Goal: Transaction & Acquisition: Purchase product/service

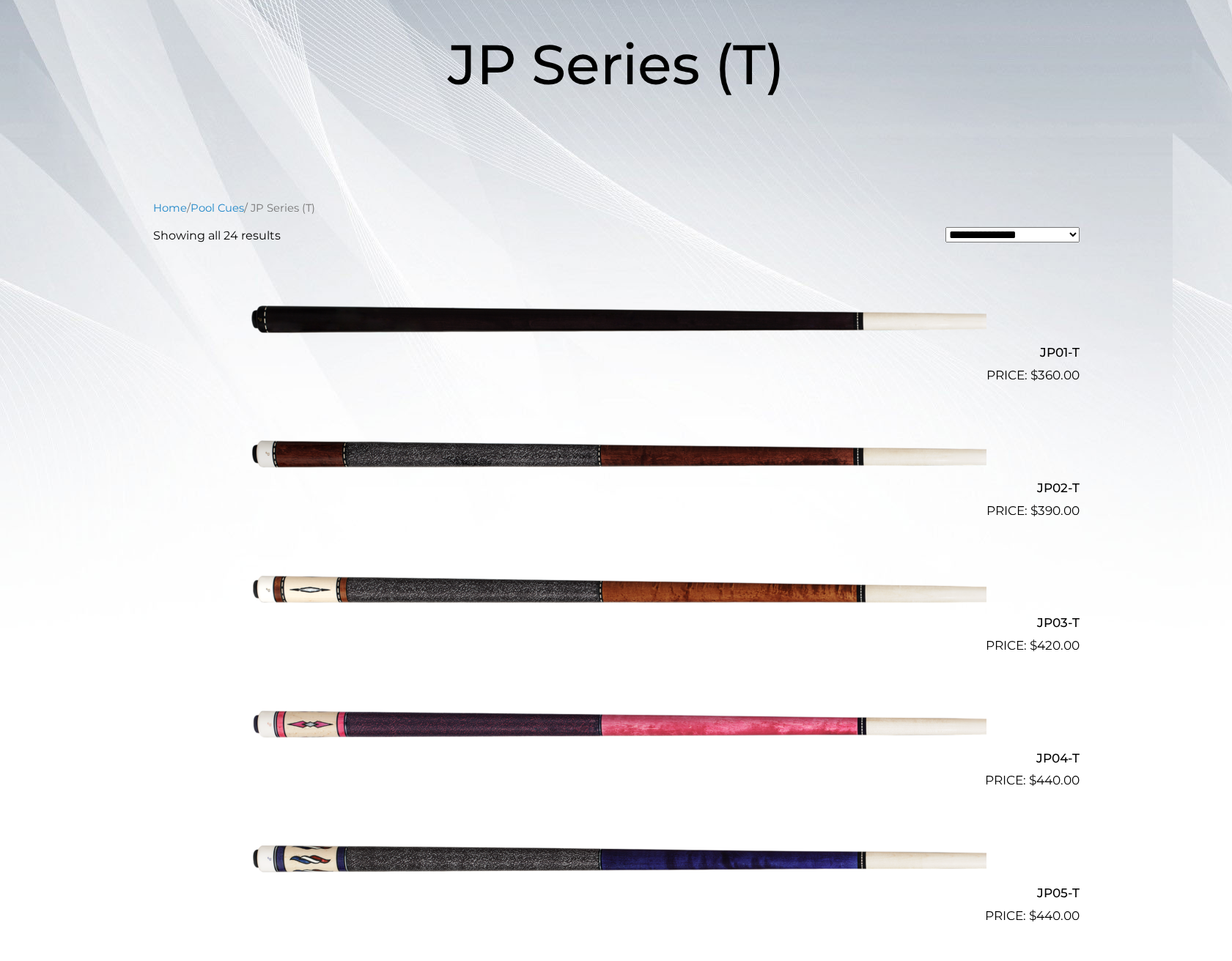
scroll to position [211, 0]
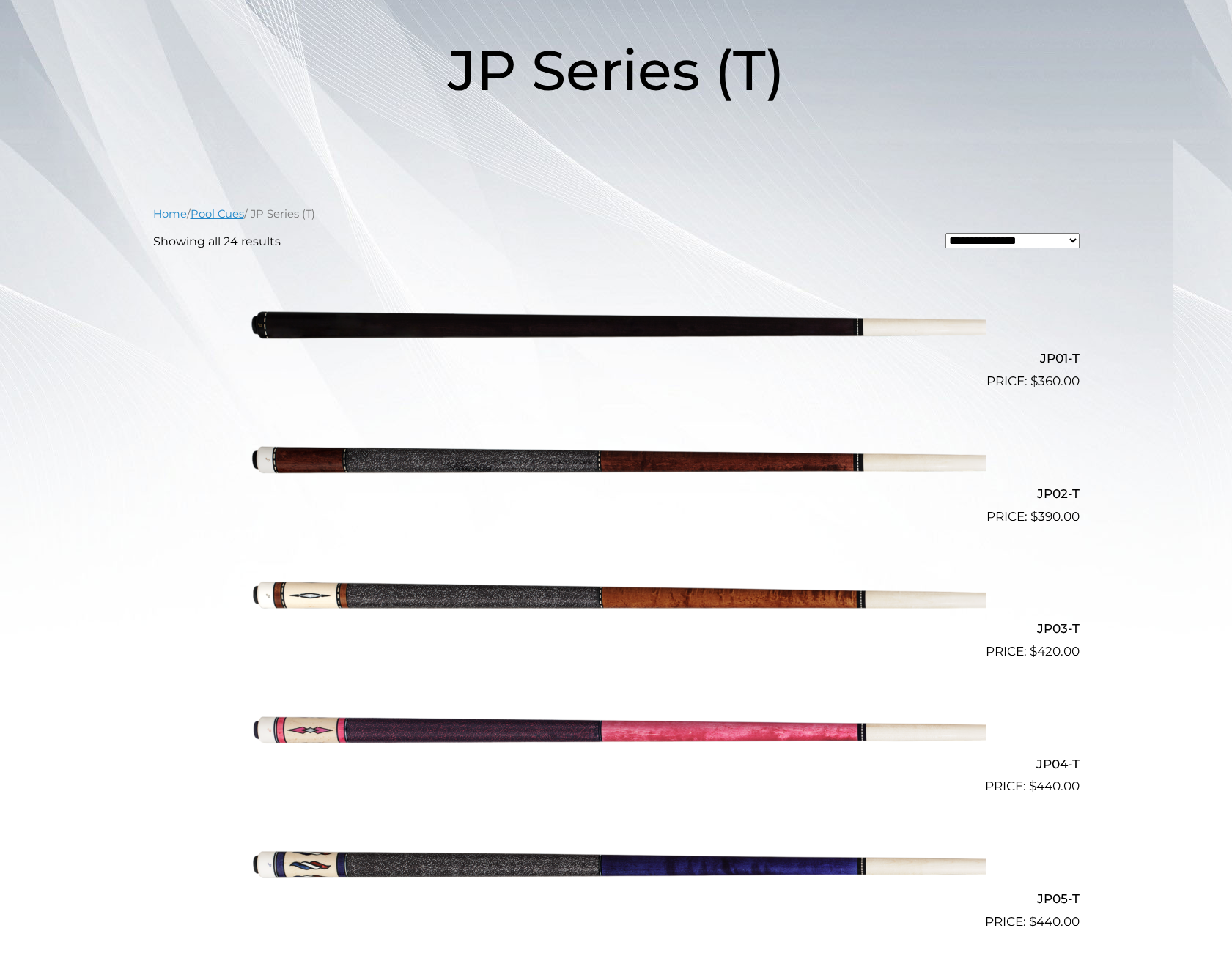
click at [223, 214] on link "Pool Cues" at bounding box center [218, 214] width 54 height 13
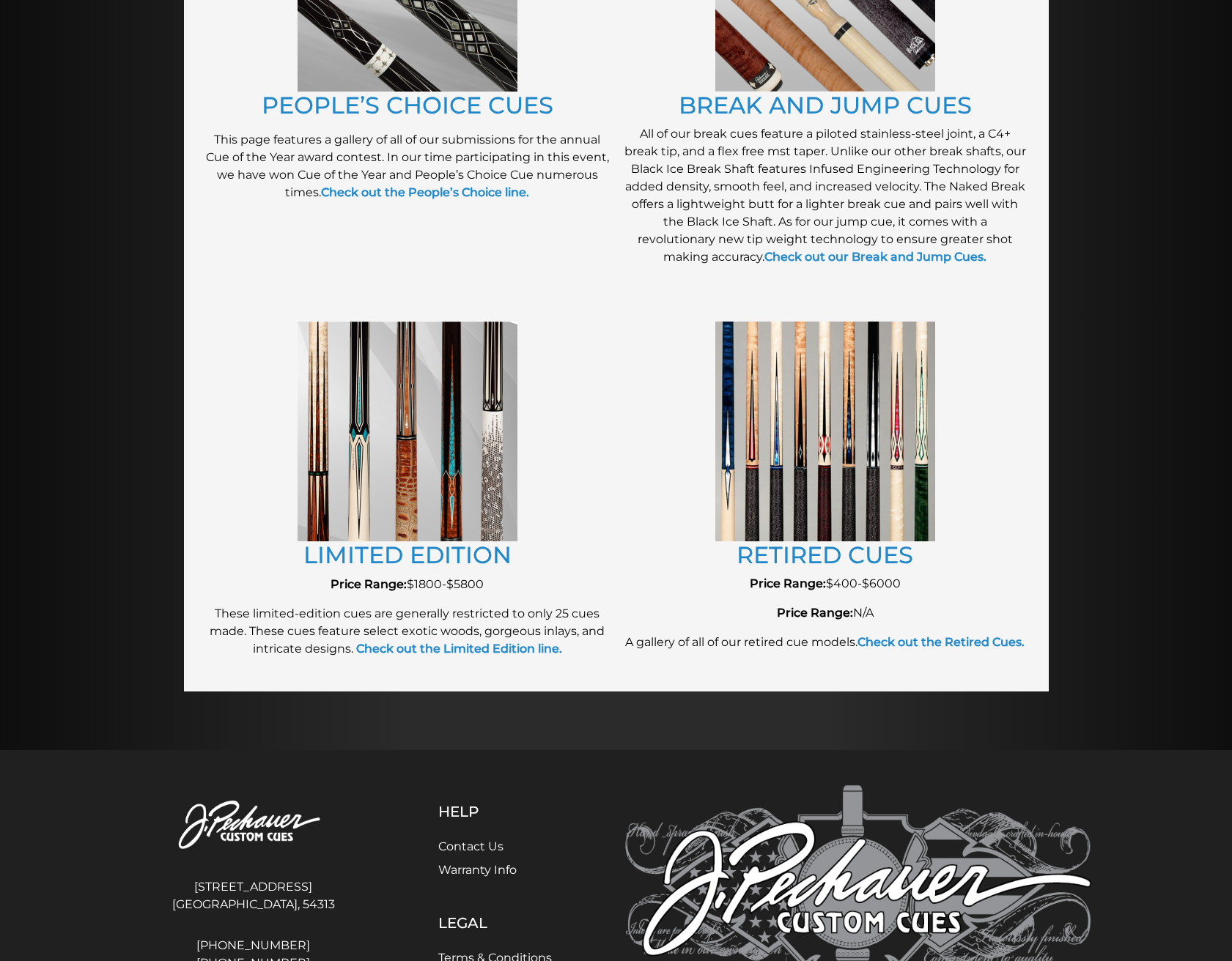
scroll to position [1362, 0]
click at [828, 498] on img at bounding box center [825, 430] width 220 height 219
click at [822, 546] on link "RETIRED CUES" at bounding box center [825, 554] width 176 height 28
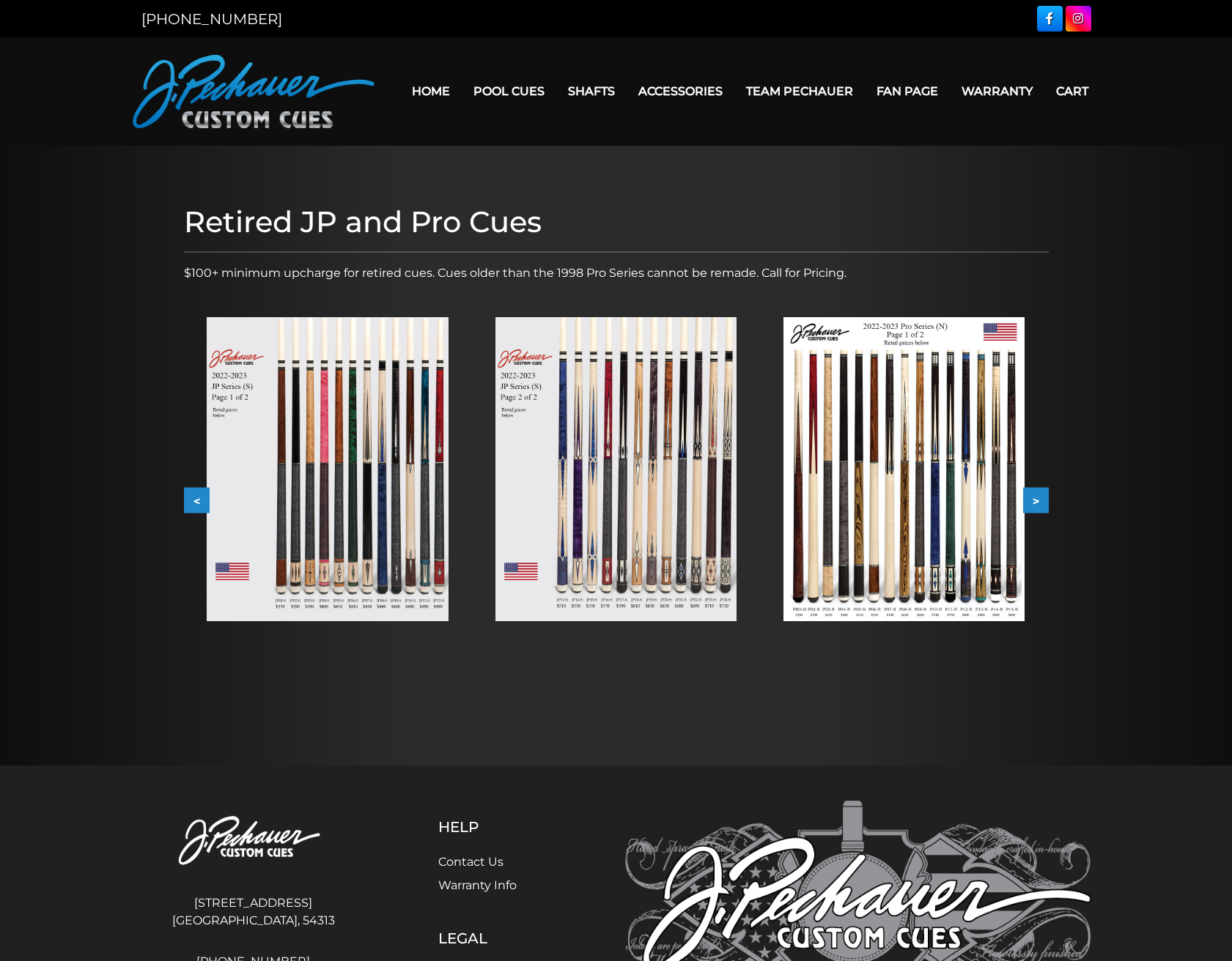
click at [1037, 503] on button ">" at bounding box center [1035, 501] width 25 height 25
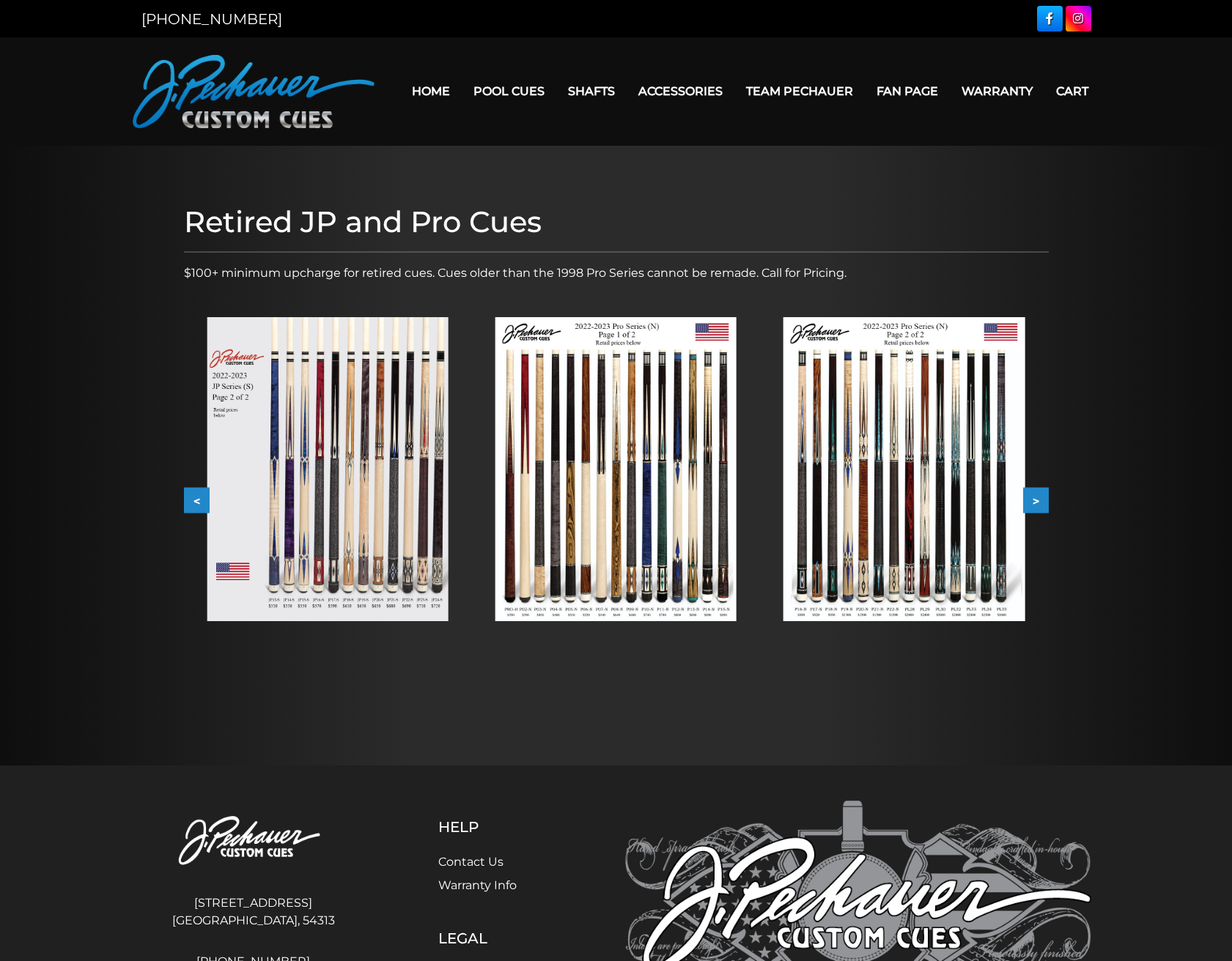
click at [1030, 504] on button ">" at bounding box center [1035, 501] width 25 height 25
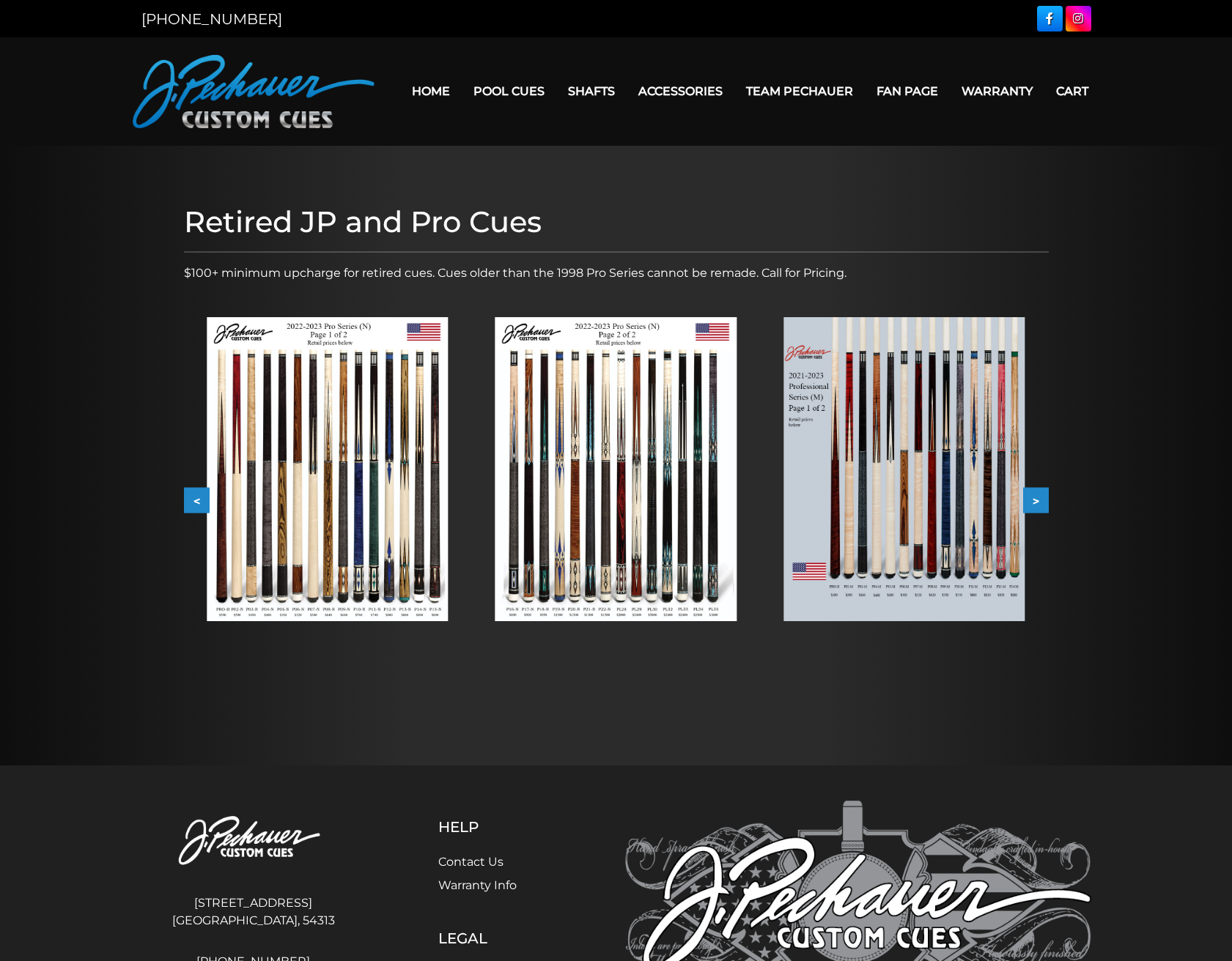
click at [1034, 499] on button ">" at bounding box center [1035, 501] width 25 height 25
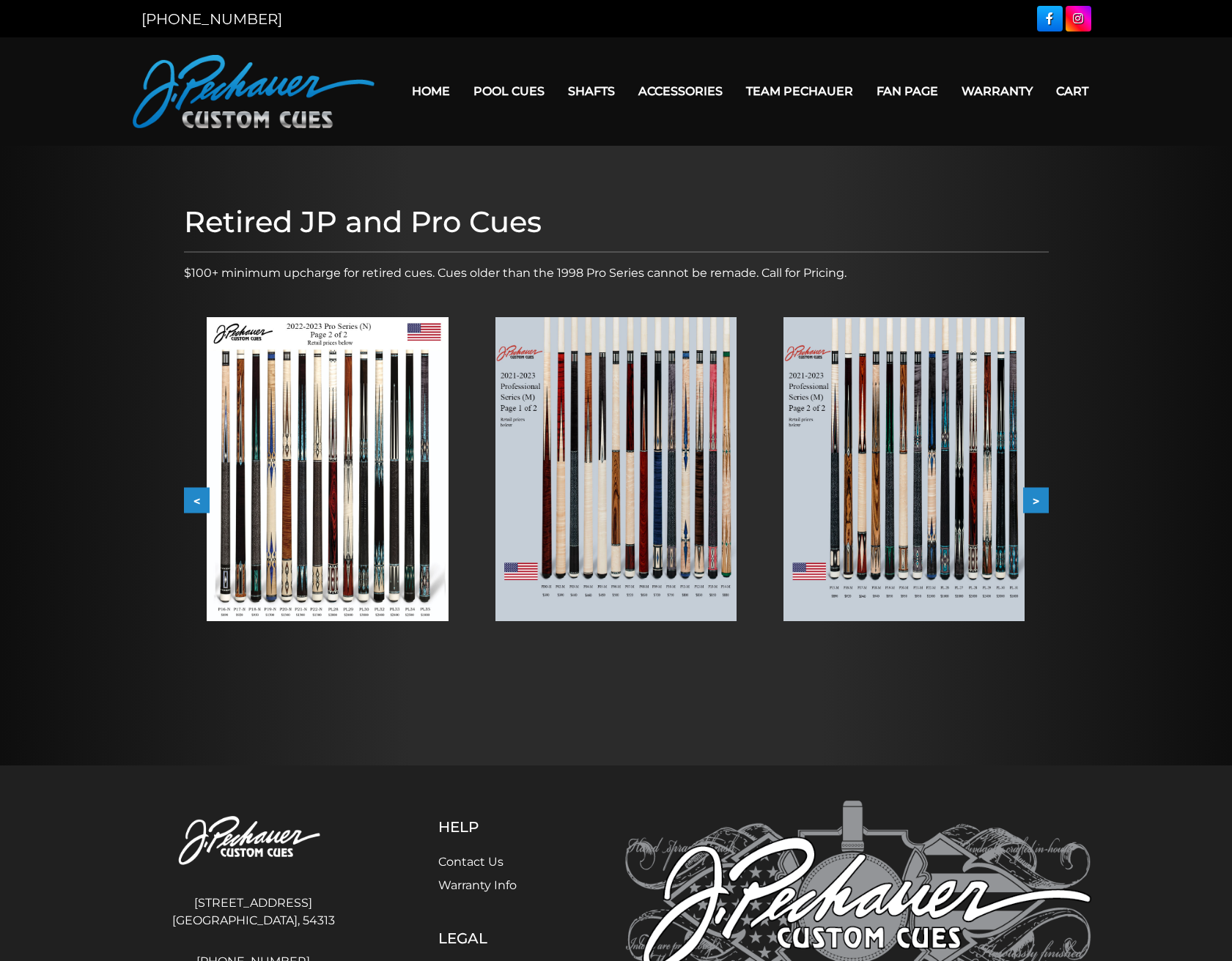
click at [1034, 499] on button ">" at bounding box center [1035, 501] width 25 height 25
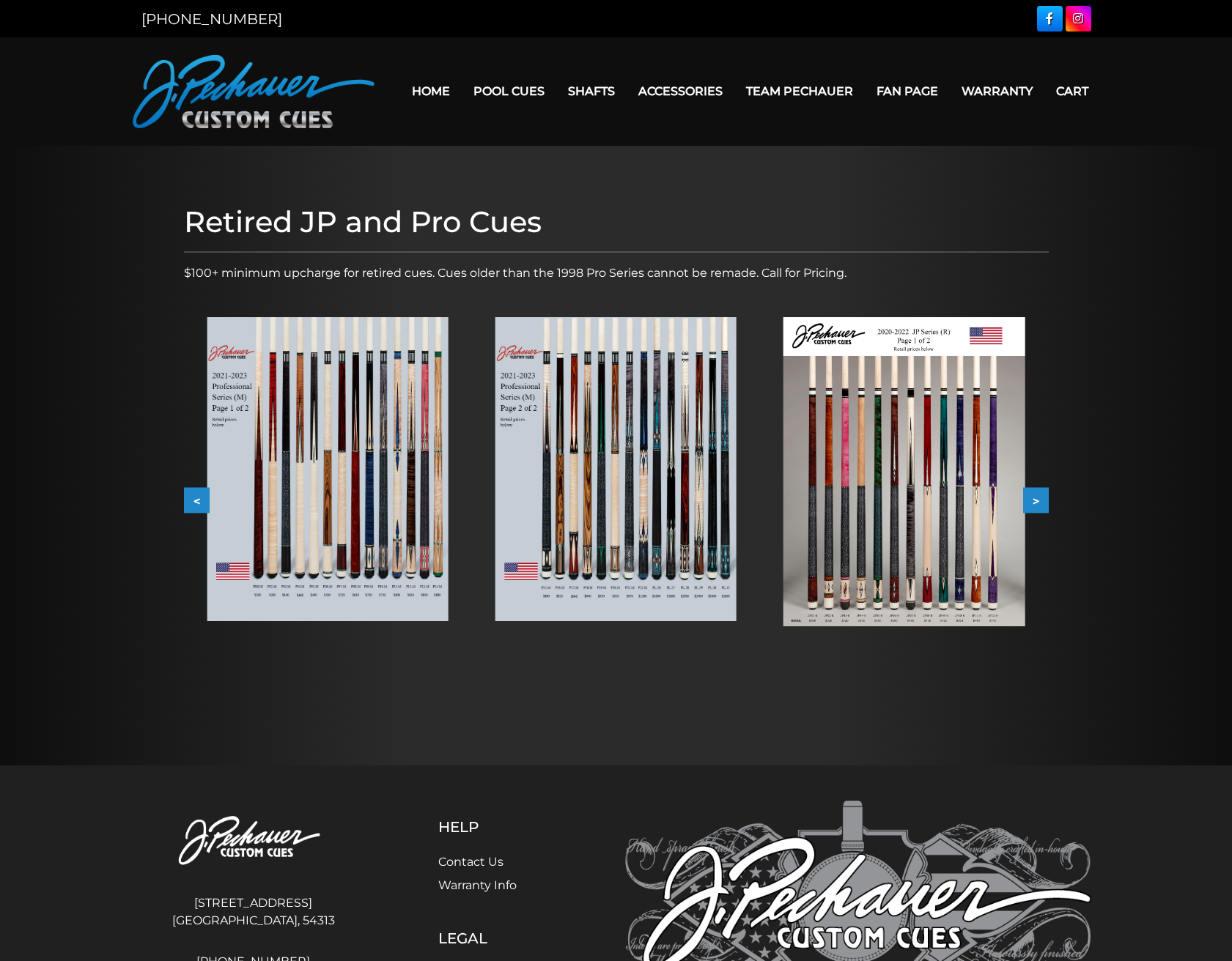
click at [1034, 499] on button ">" at bounding box center [1035, 501] width 25 height 25
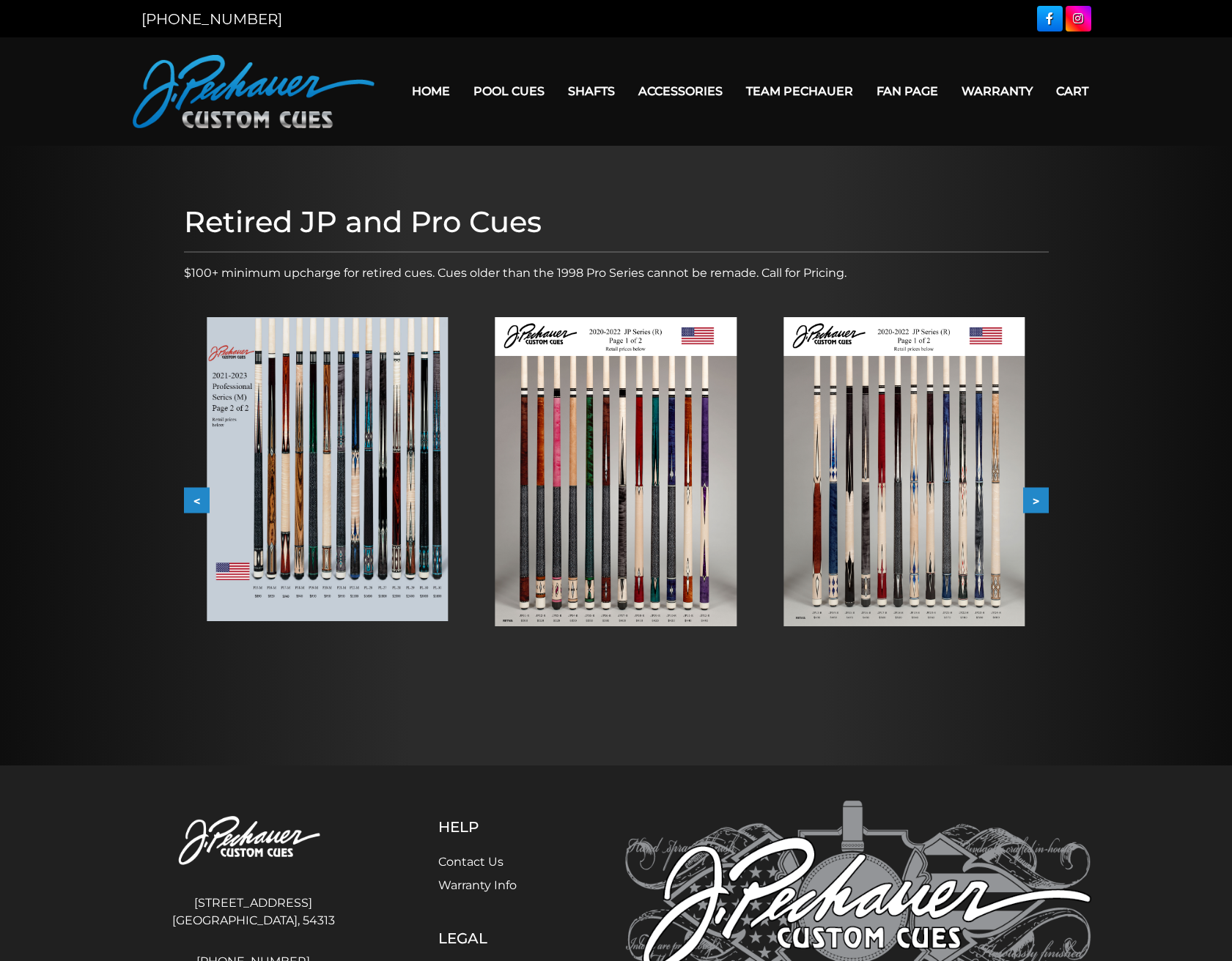
click at [1034, 499] on button ">" at bounding box center [1035, 501] width 25 height 25
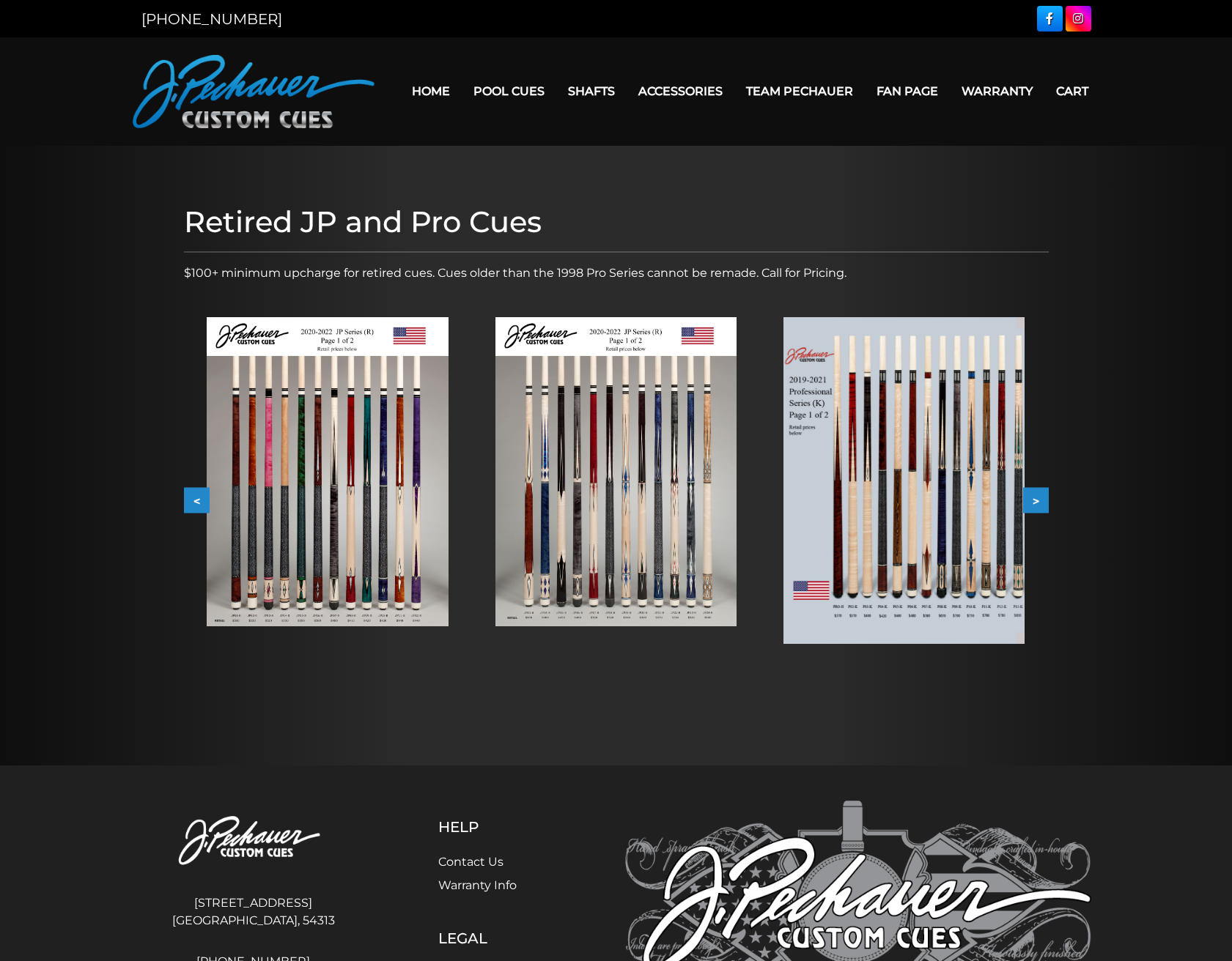
click at [1034, 499] on button ">" at bounding box center [1035, 501] width 25 height 25
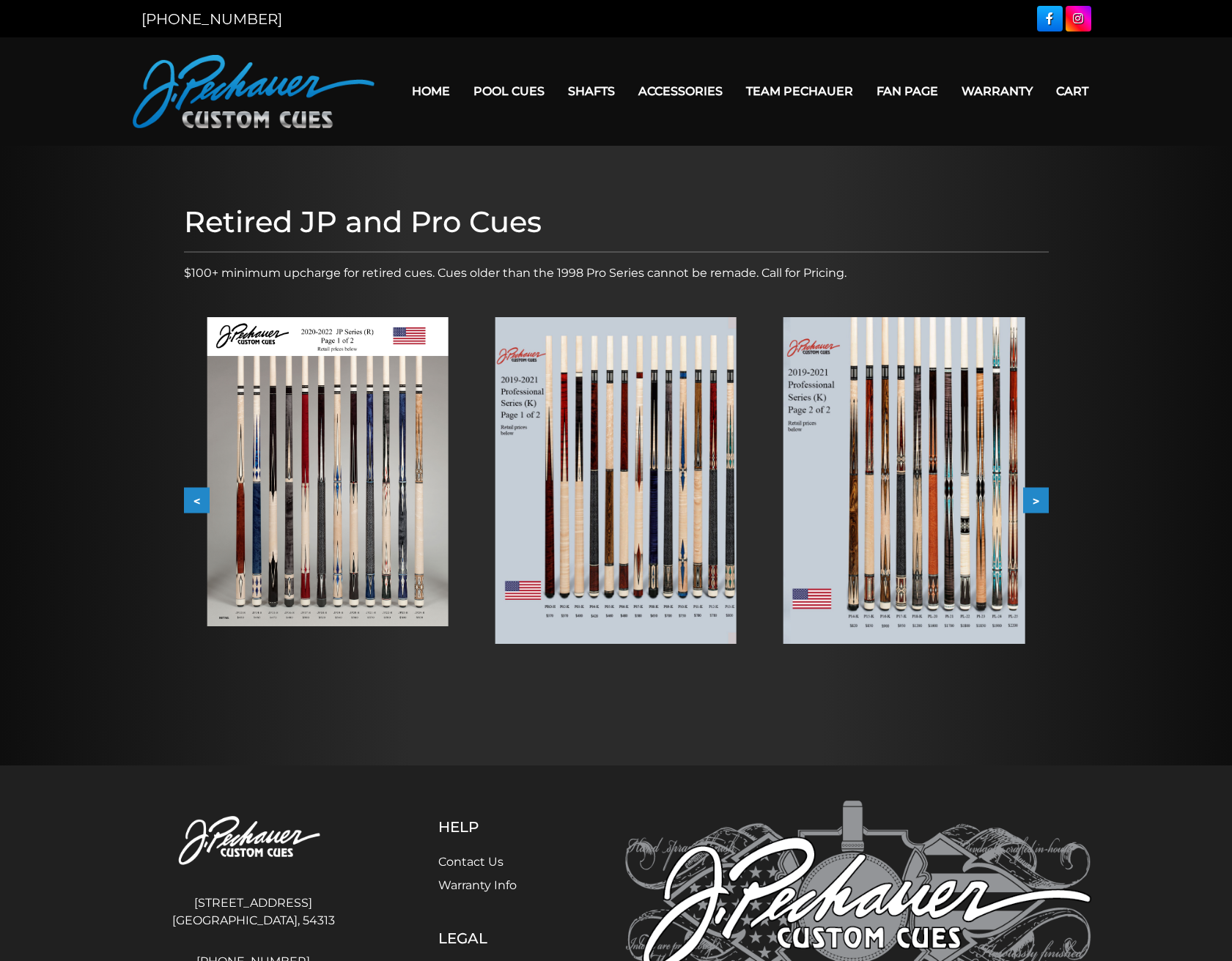
click at [1034, 499] on button ">" at bounding box center [1035, 501] width 25 height 25
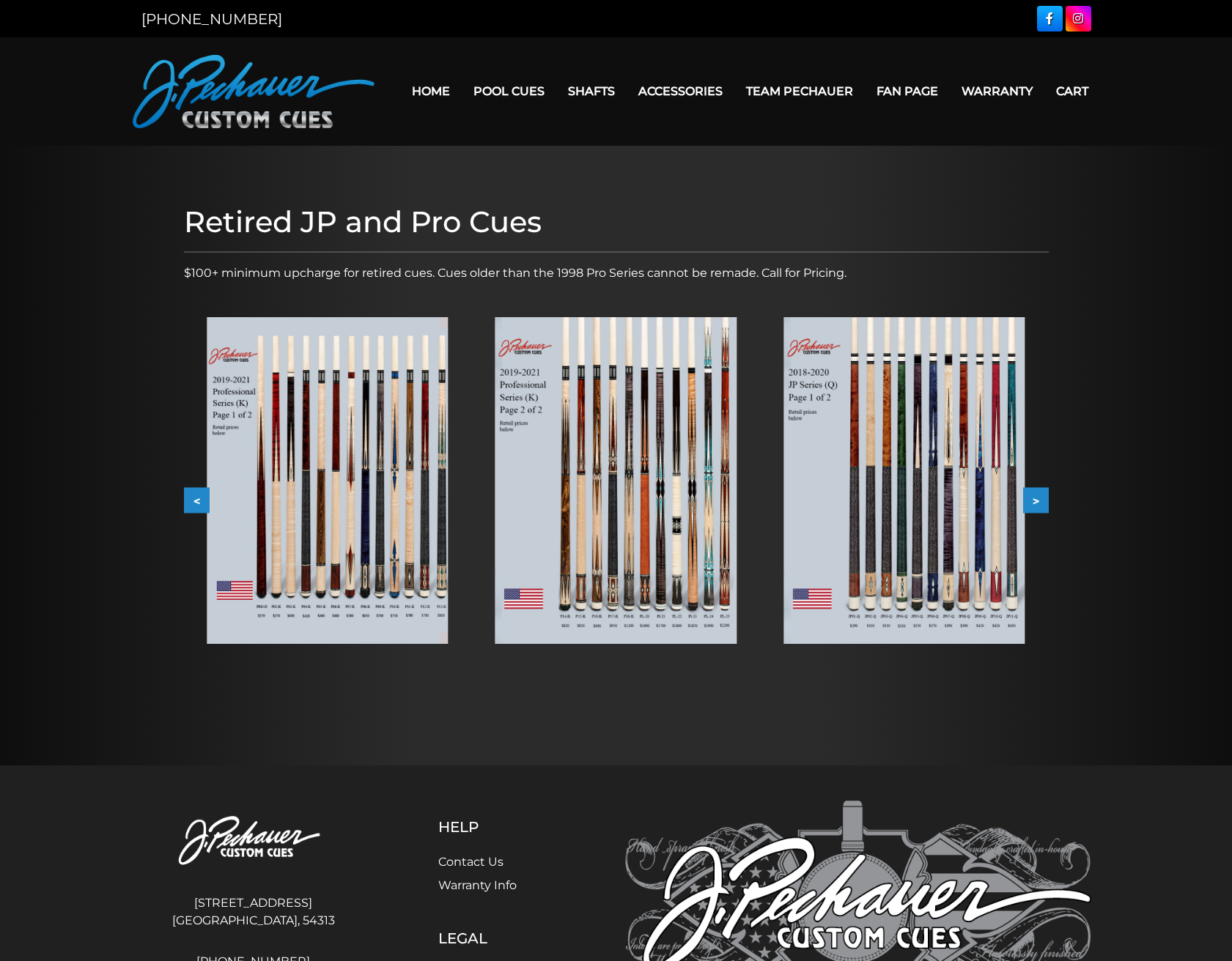
click at [1034, 499] on button ">" at bounding box center [1035, 501] width 25 height 25
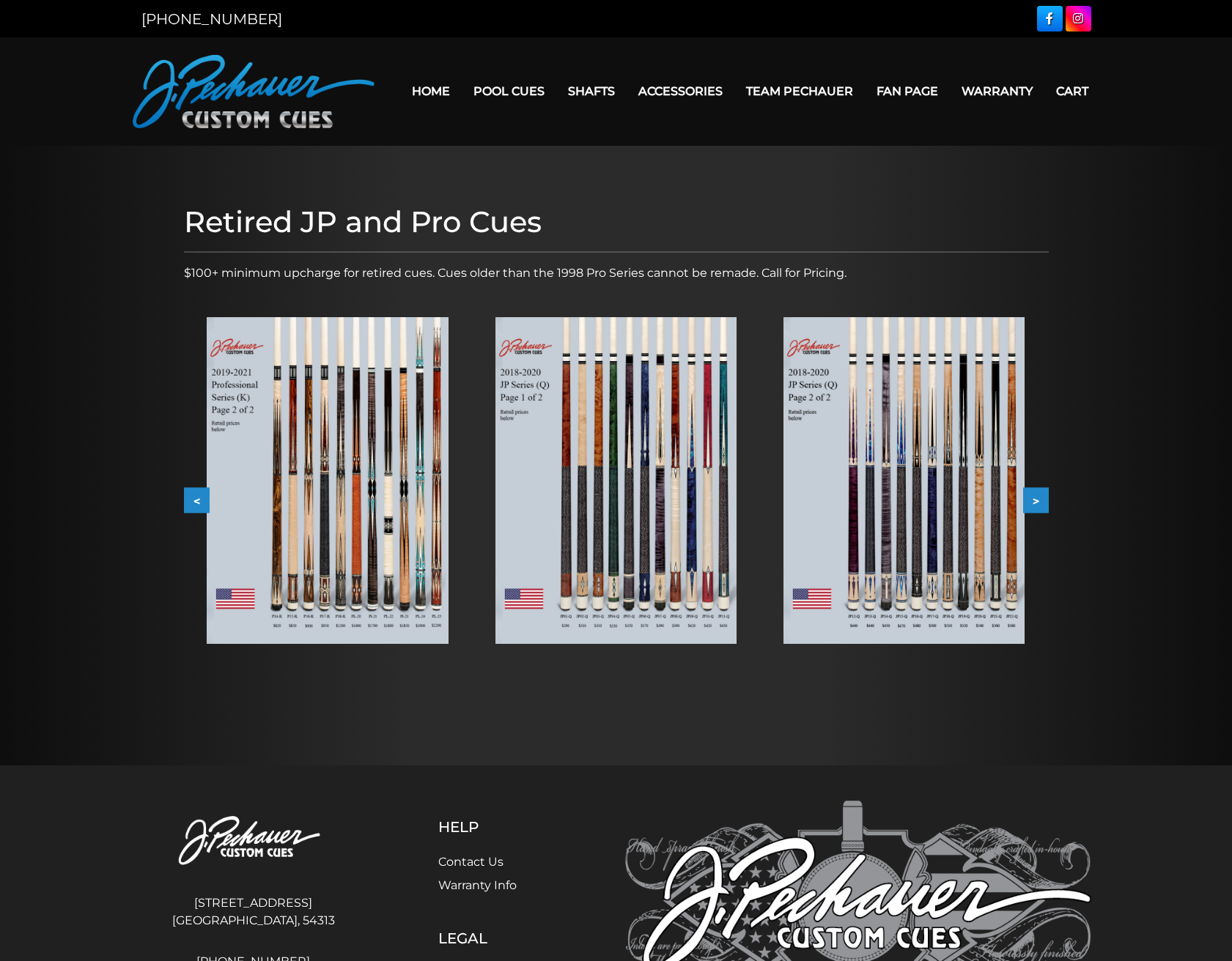
click at [1034, 499] on button ">" at bounding box center [1035, 501] width 25 height 25
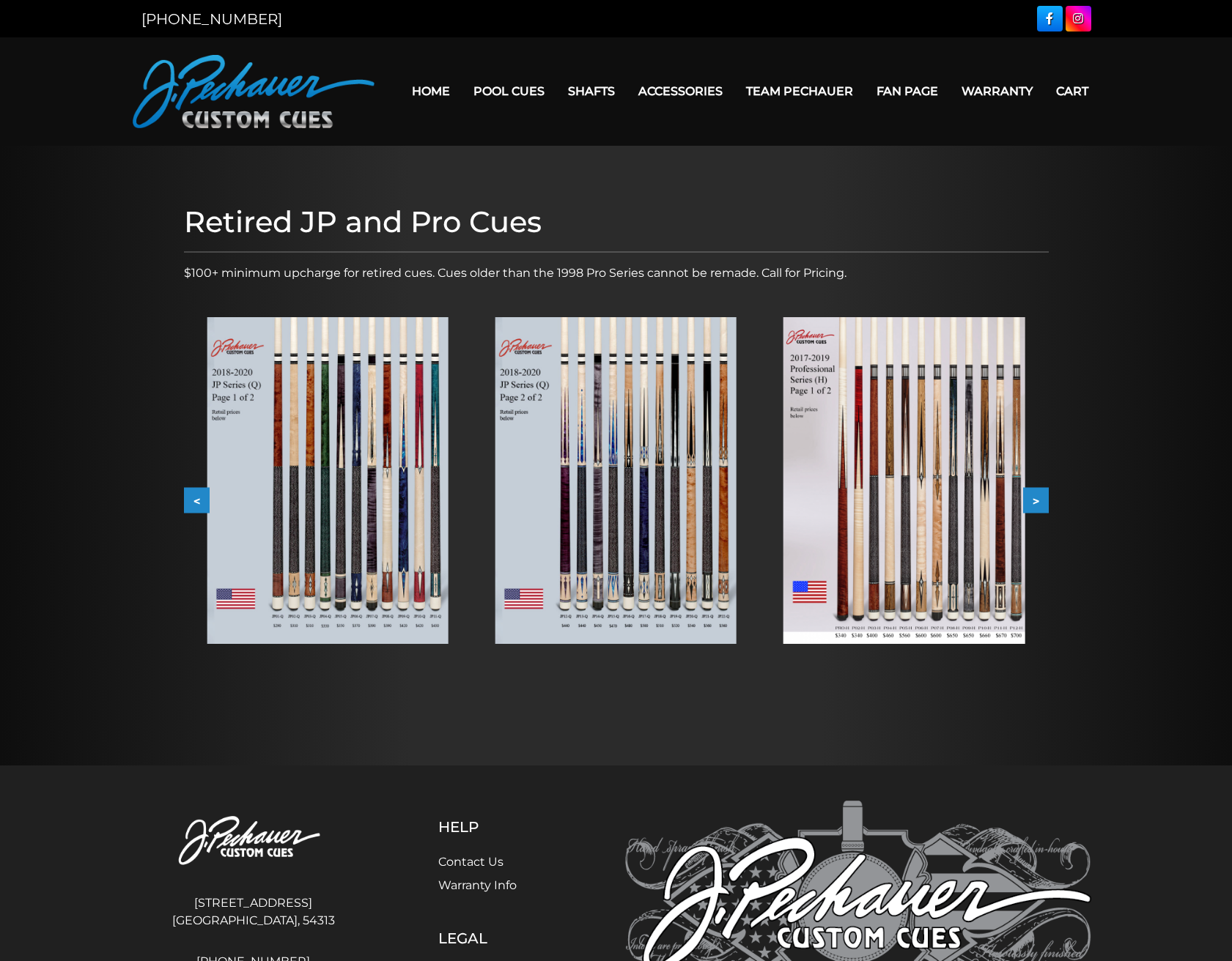
click at [1034, 499] on button ">" at bounding box center [1035, 501] width 25 height 25
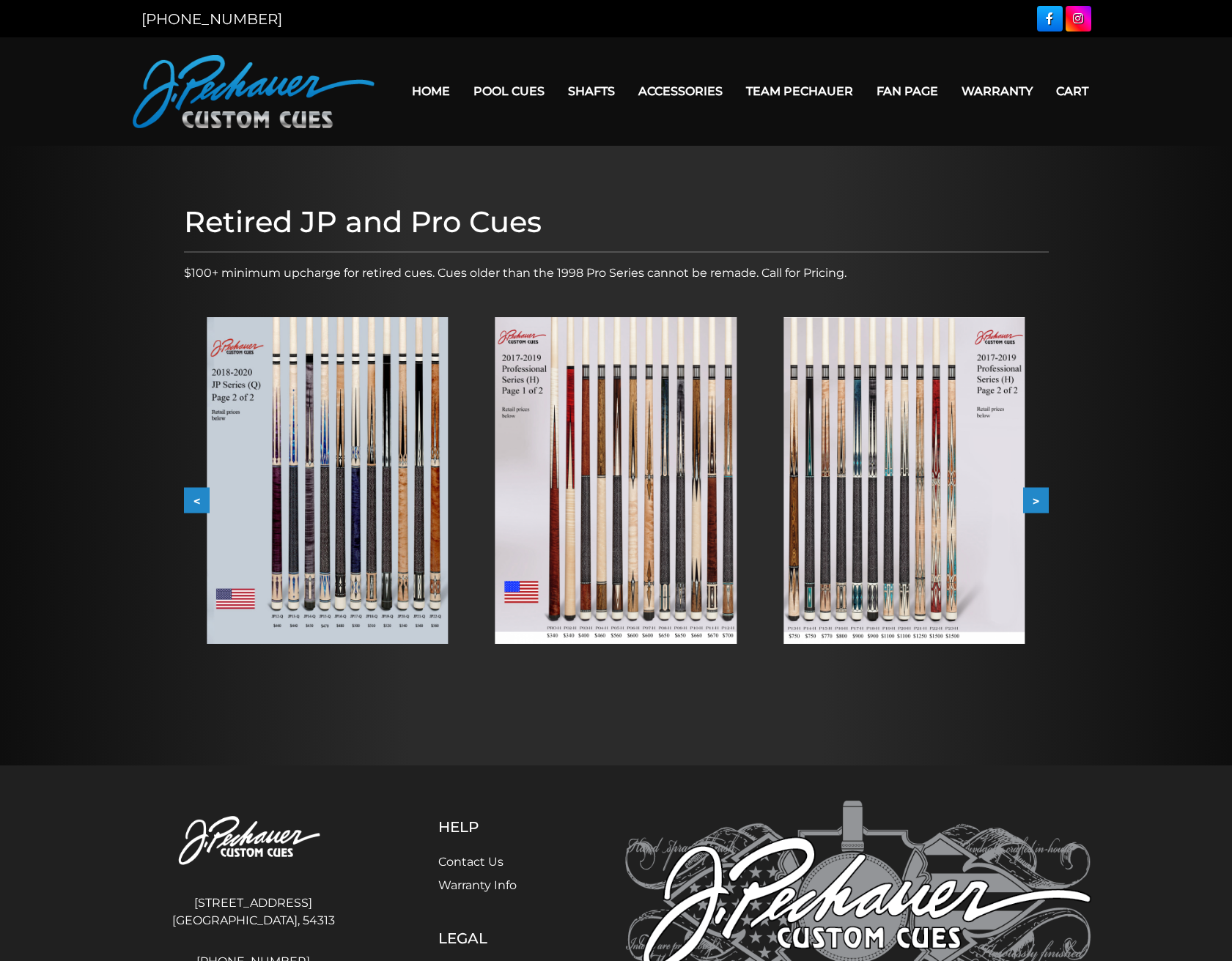
click at [1034, 499] on button ">" at bounding box center [1035, 501] width 25 height 25
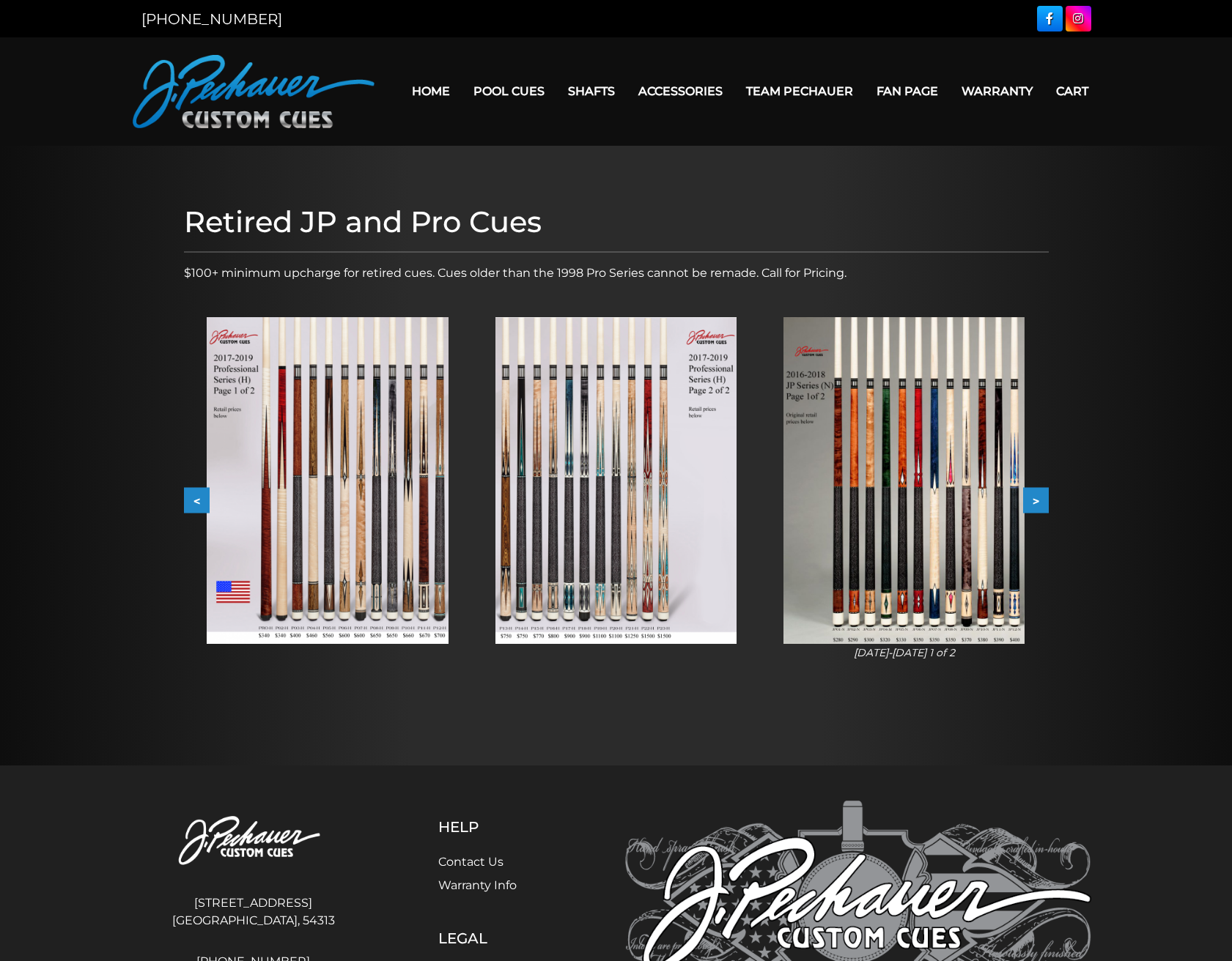
click at [1034, 499] on button ">" at bounding box center [1035, 501] width 25 height 25
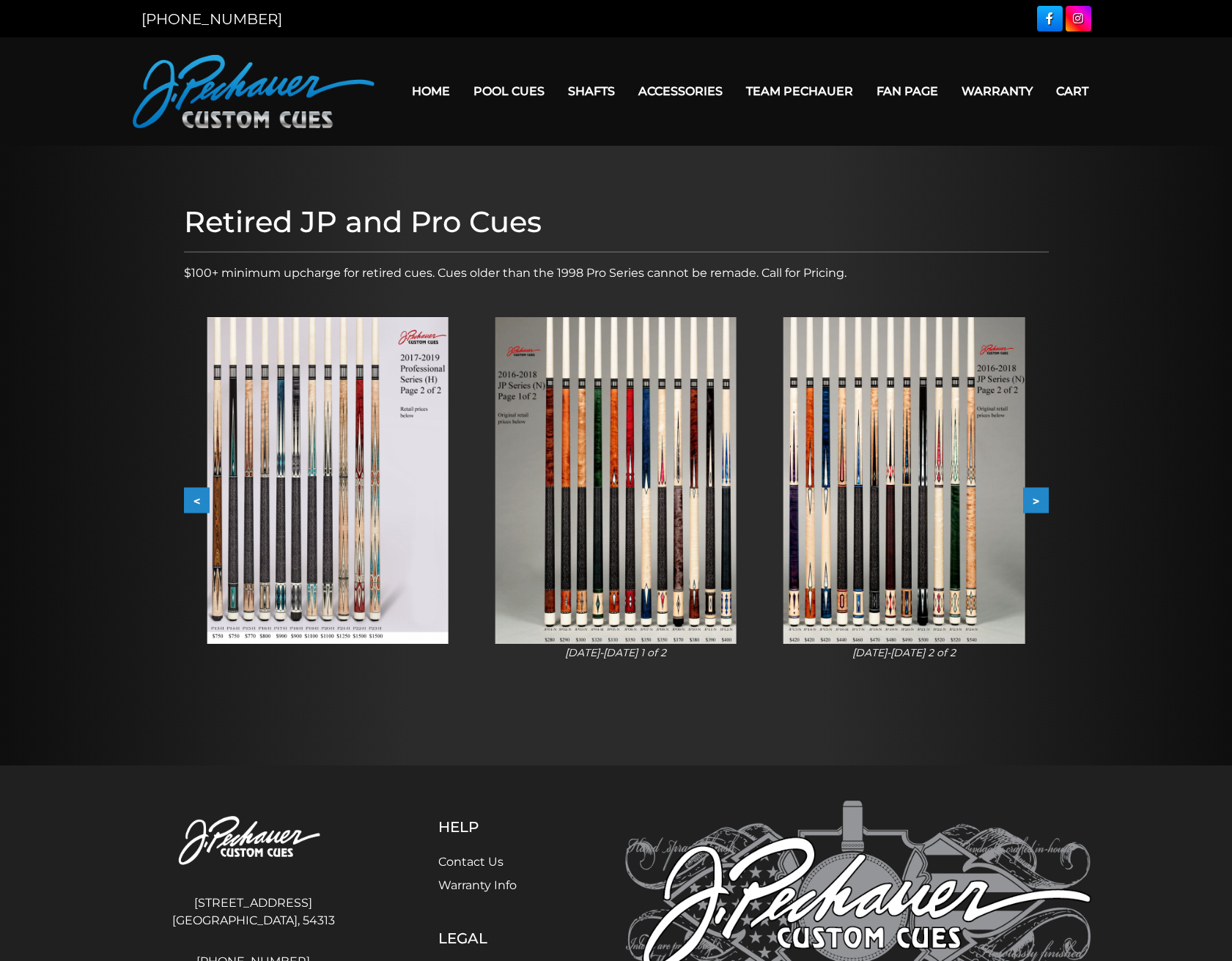
click at [1034, 499] on button ">" at bounding box center [1035, 501] width 25 height 25
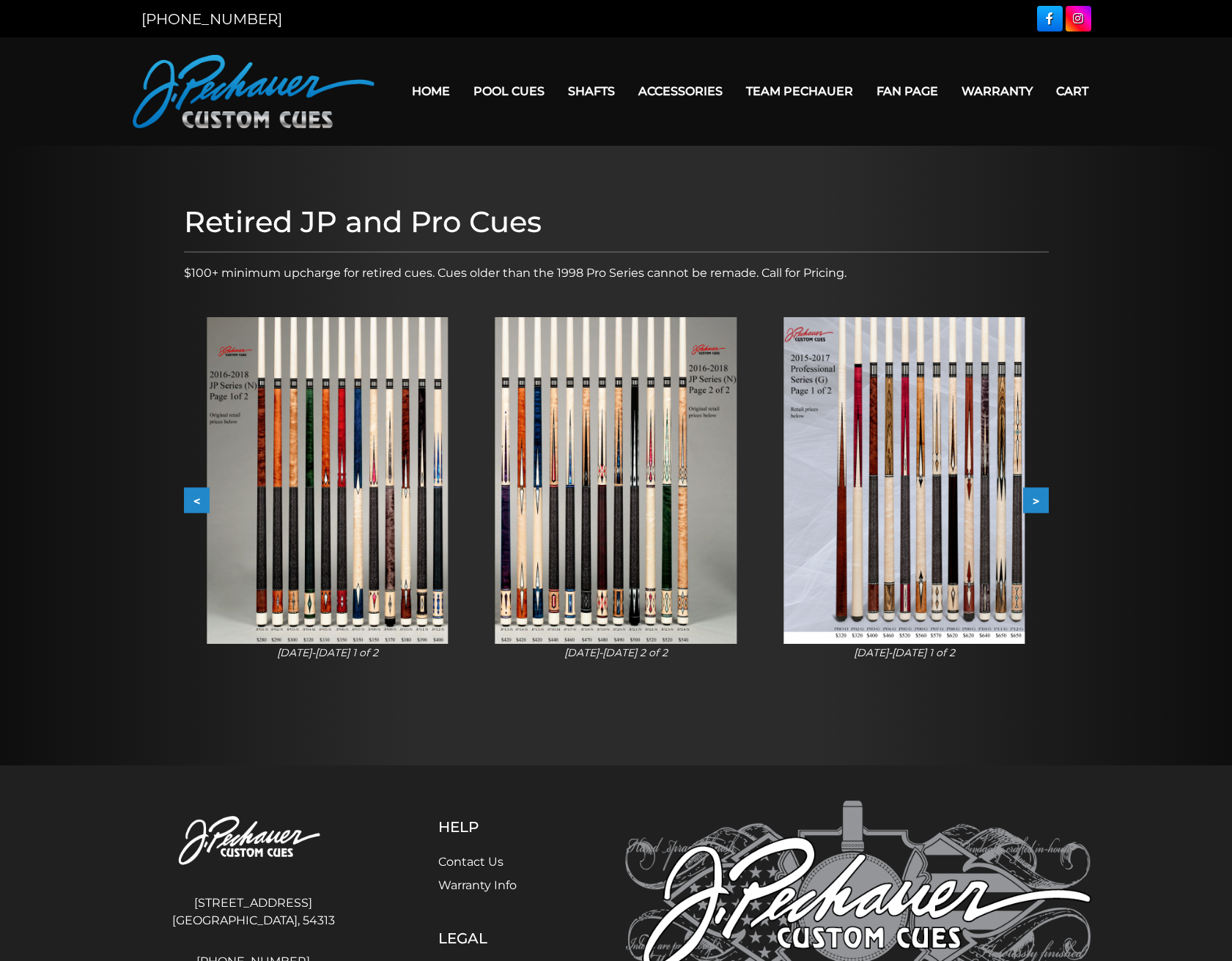
click at [1034, 499] on button ">" at bounding box center [1035, 501] width 25 height 25
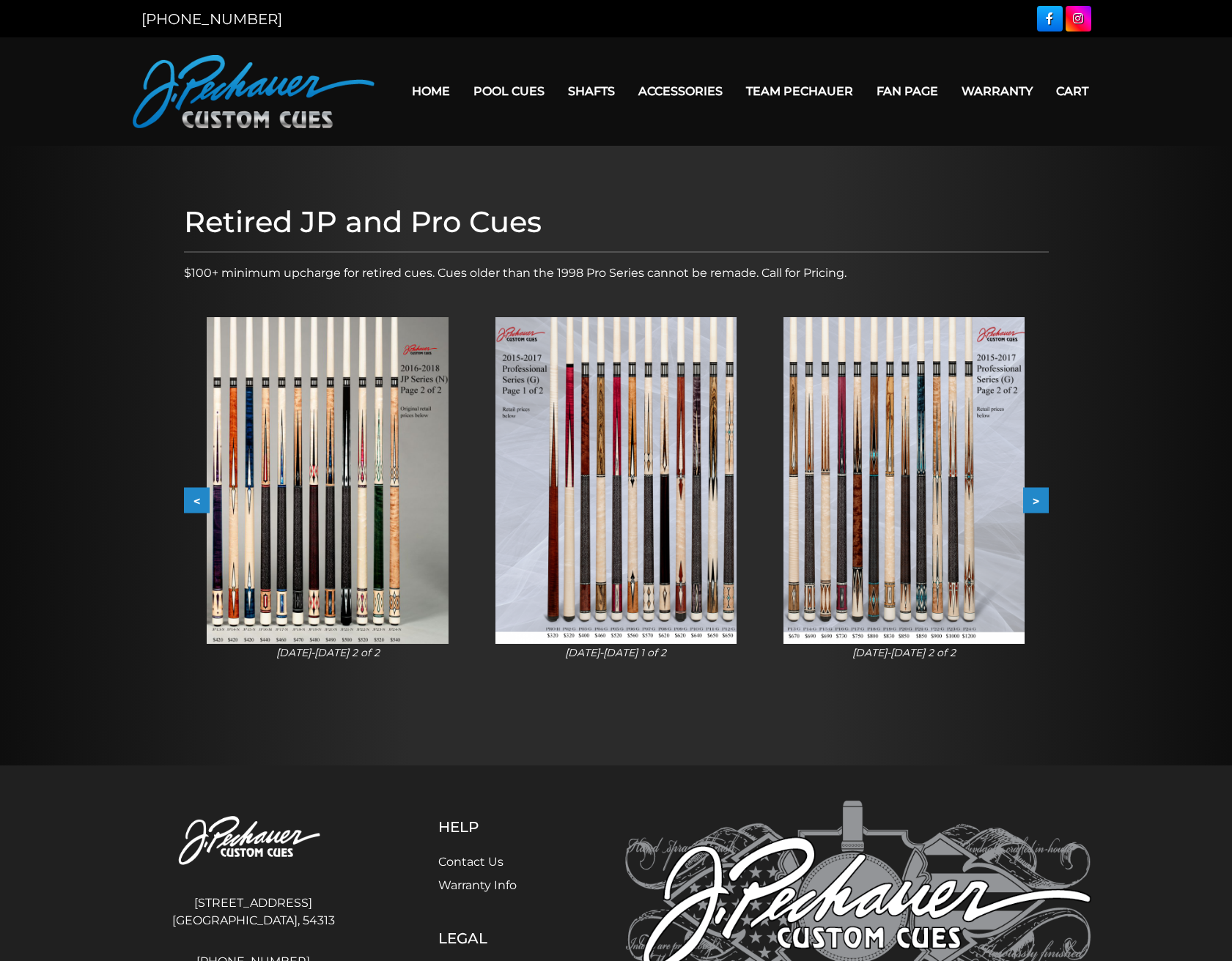
click at [1034, 499] on button ">" at bounding box center [1035, 501] width 25 height 25
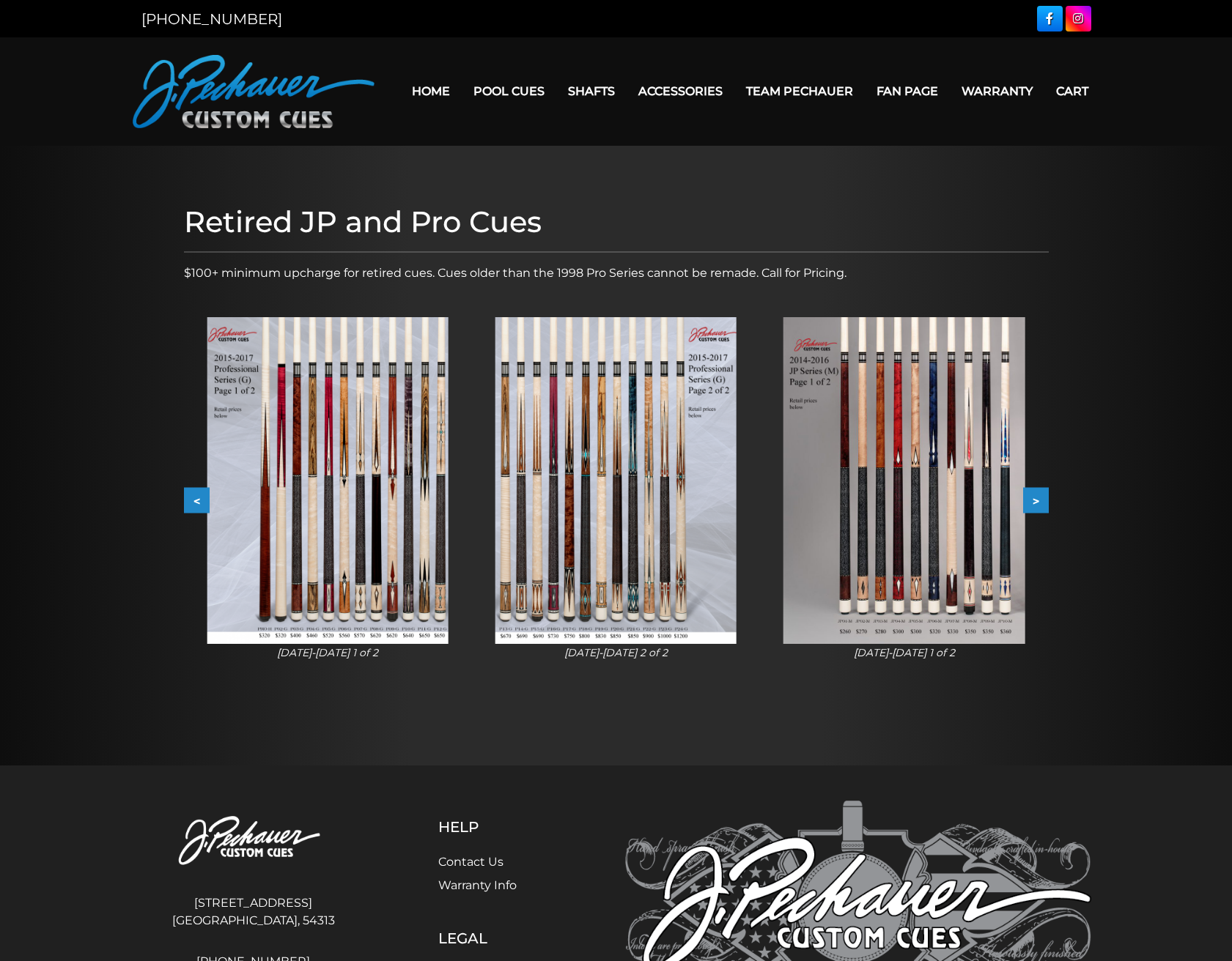
click at [1034, 499] on button ">" at bounding box center [1035, 501] width 25 height 25
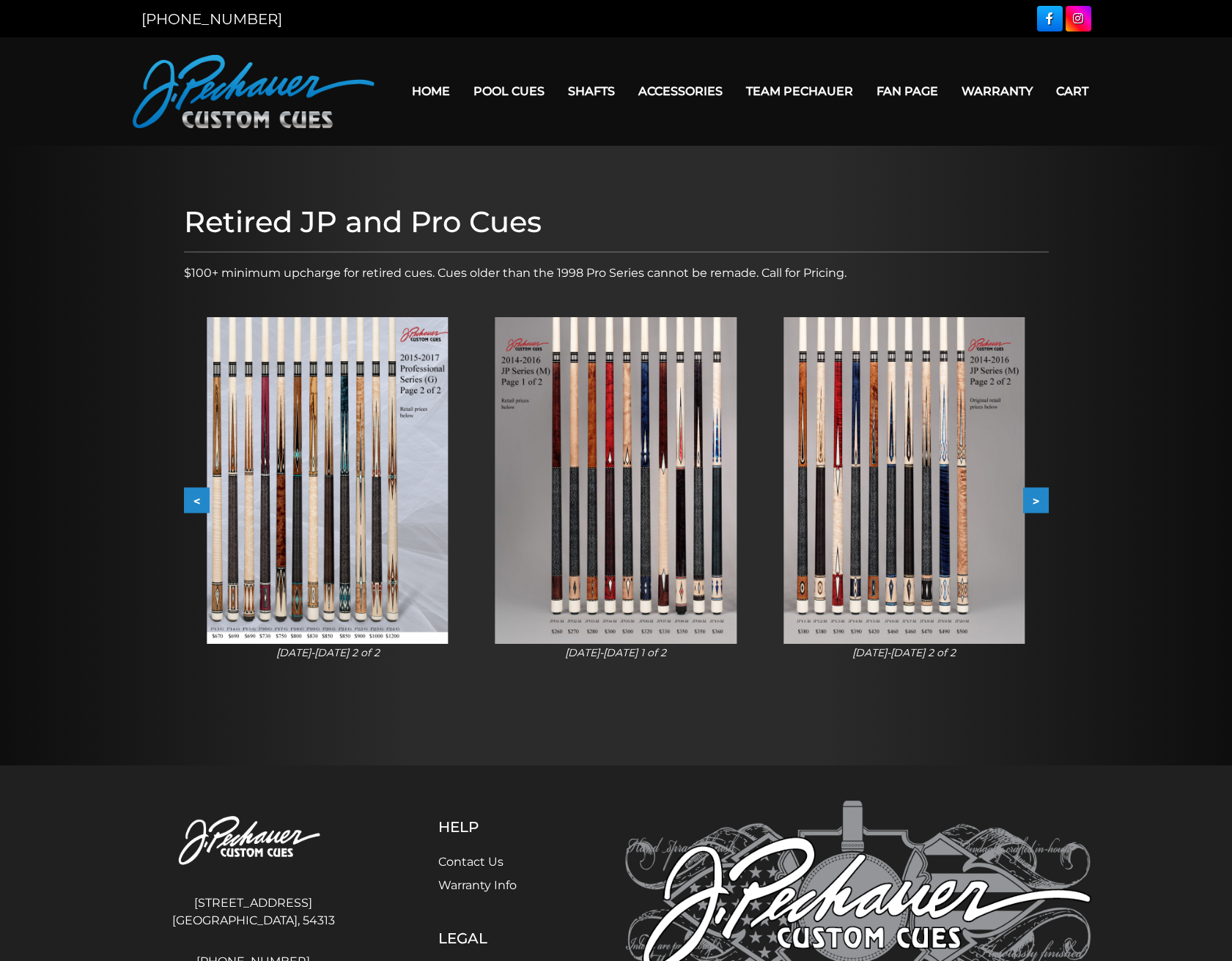
click at [1034, 499] on button ">" at bounding box center [1035, 501] width 25 height 25
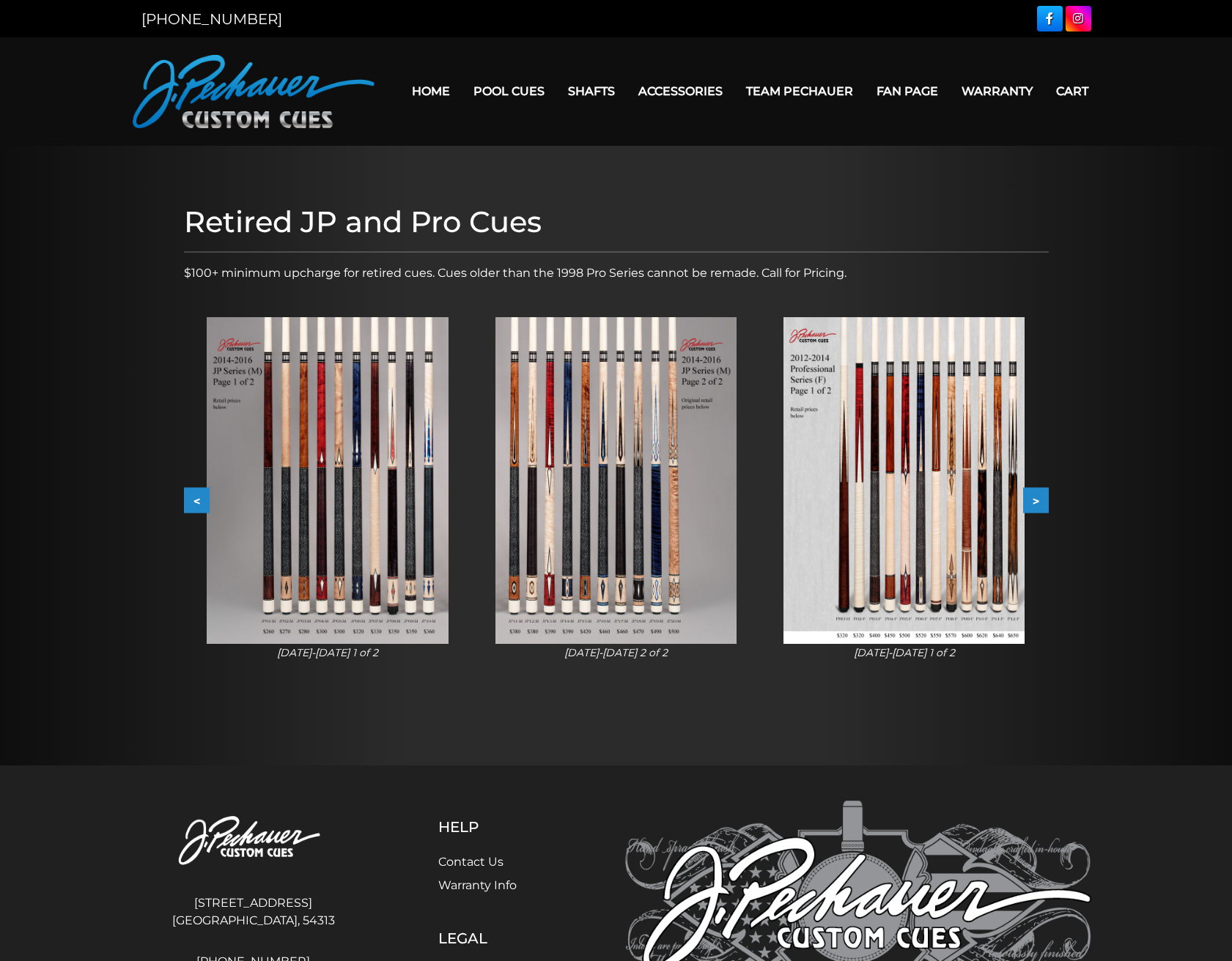
click at [1034, 499] on button ">" at bounding box center [1035, 501] width 25 height 25
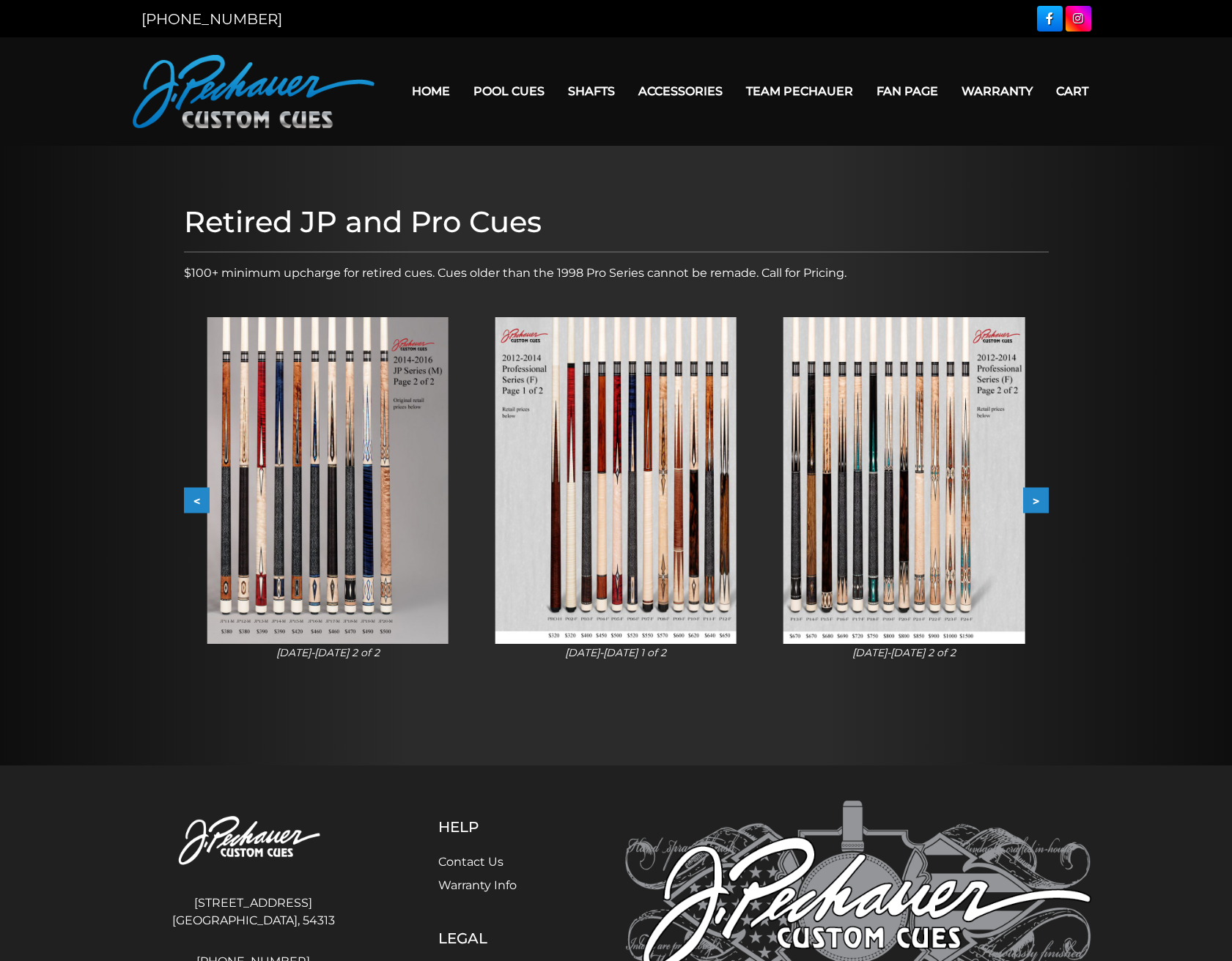
click at [1034, 499] on button ">" at bounding box center [1035, 501] width 25 height 25
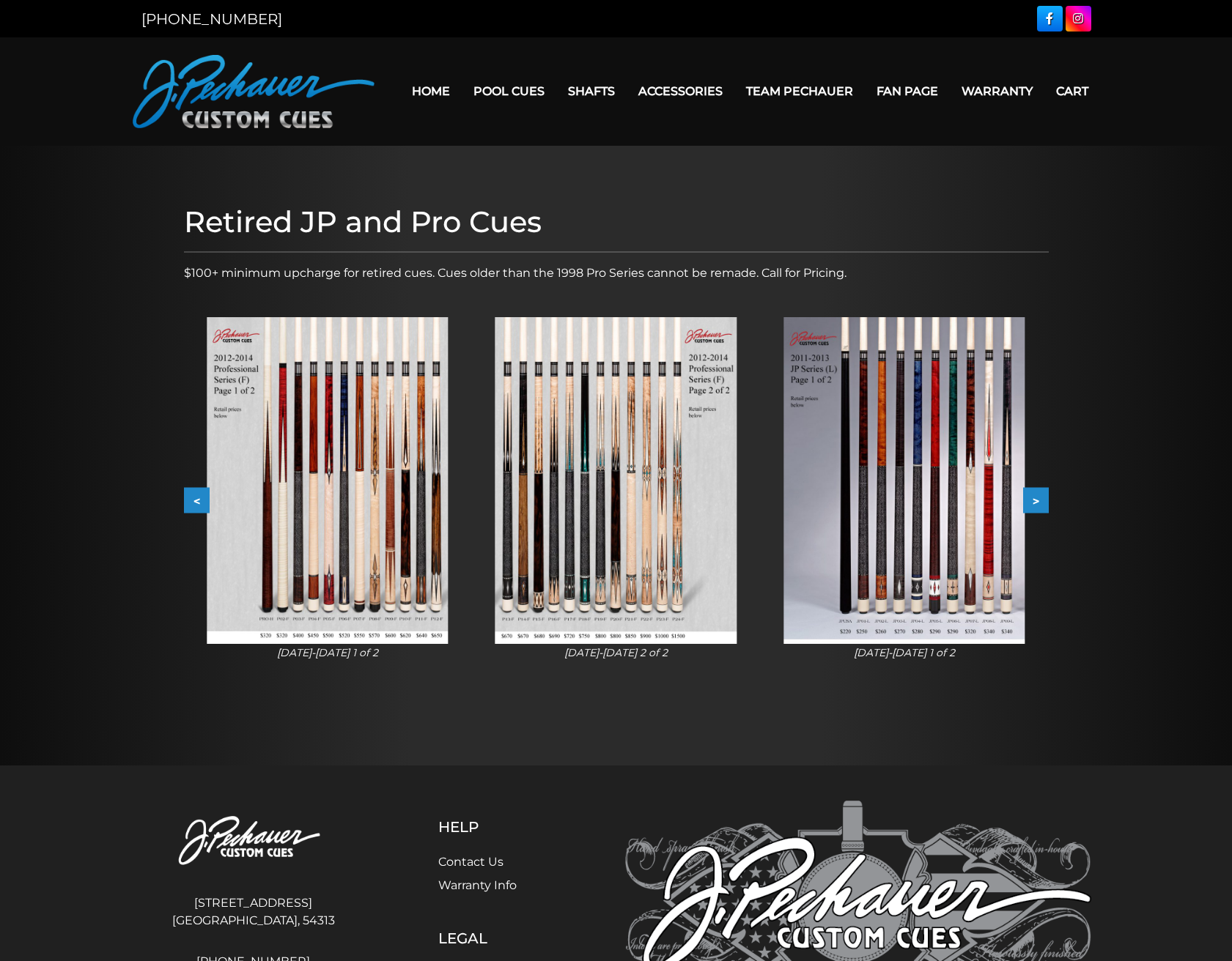
click at [932, 554] on img at bounding box center [904, 480] width 241 height 327
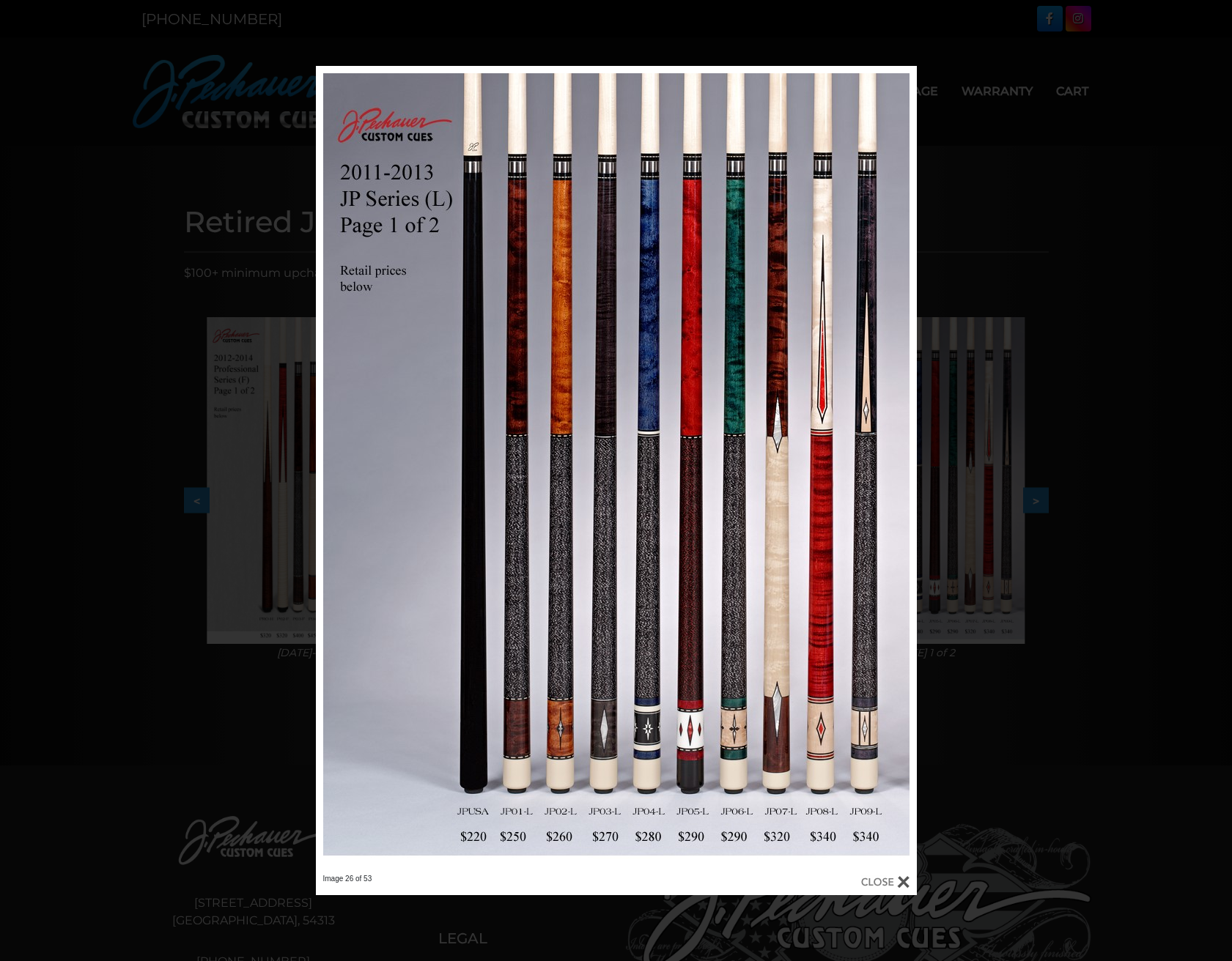
click at [908, 881] on div at bounding box center [885, 882] width 49 height 16
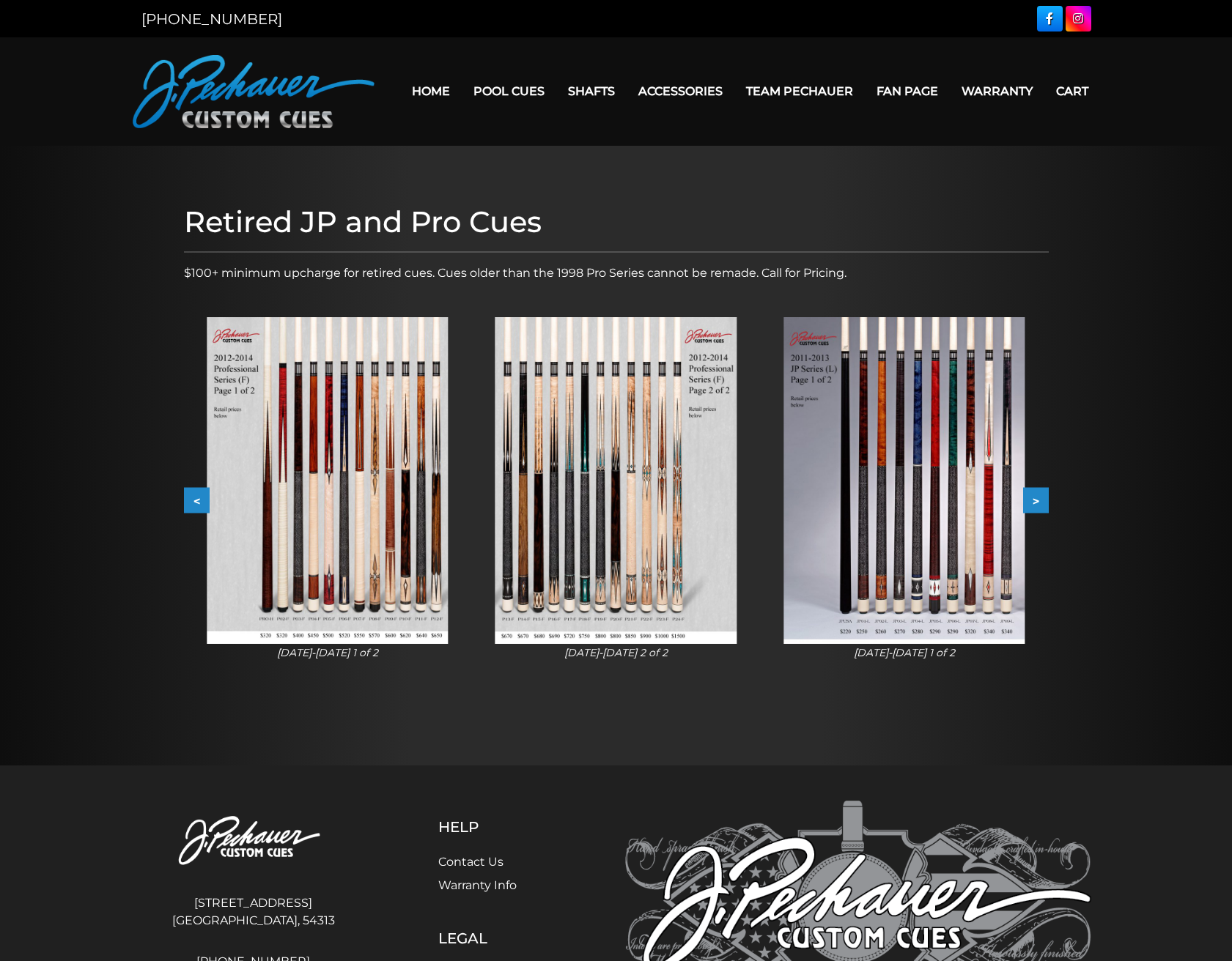
click at [924, 534] on img at bounding box center [904, 480] width 241 height 327
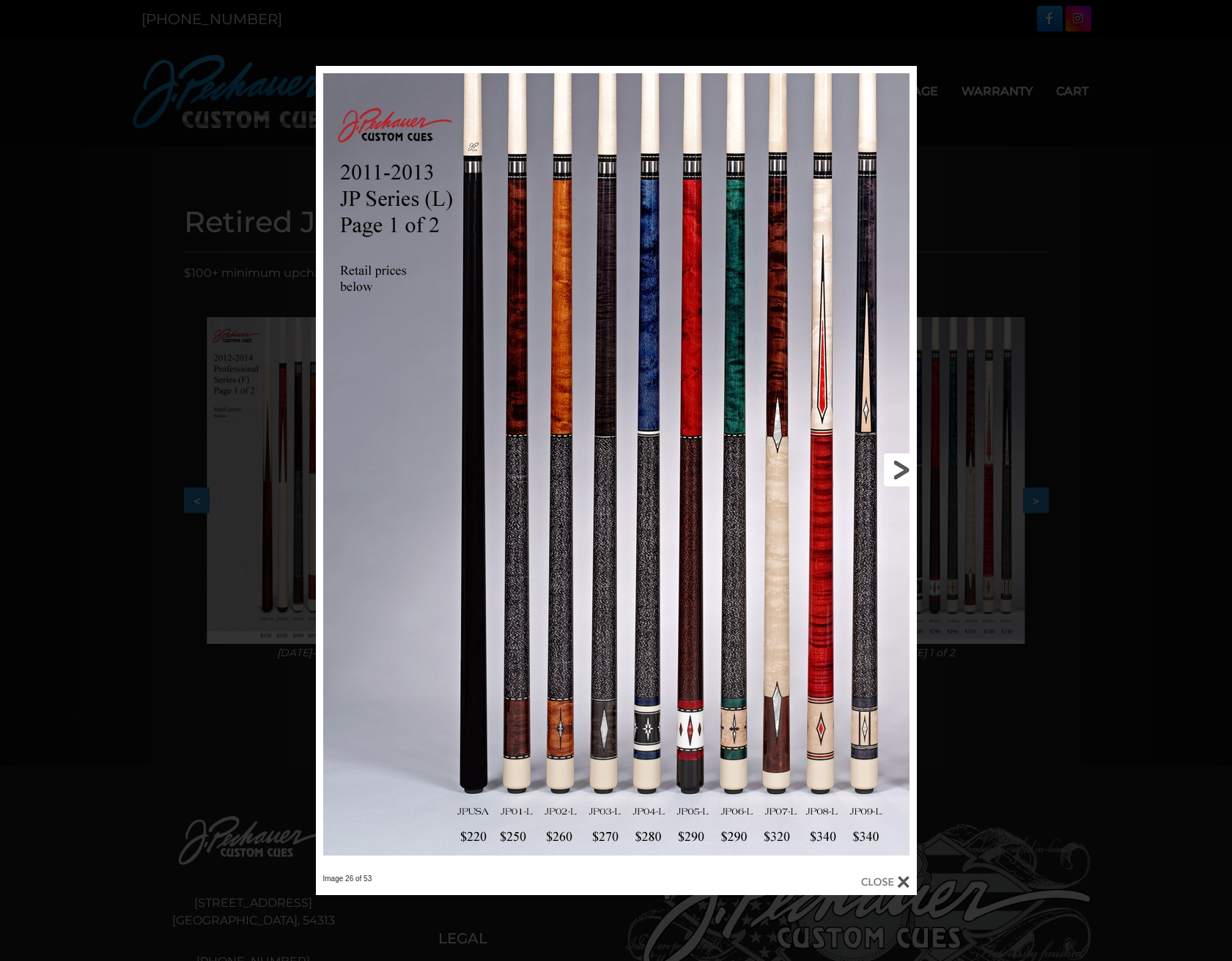
click at [896, 466] on link at bounding box center [782, 469] width 271 height 808
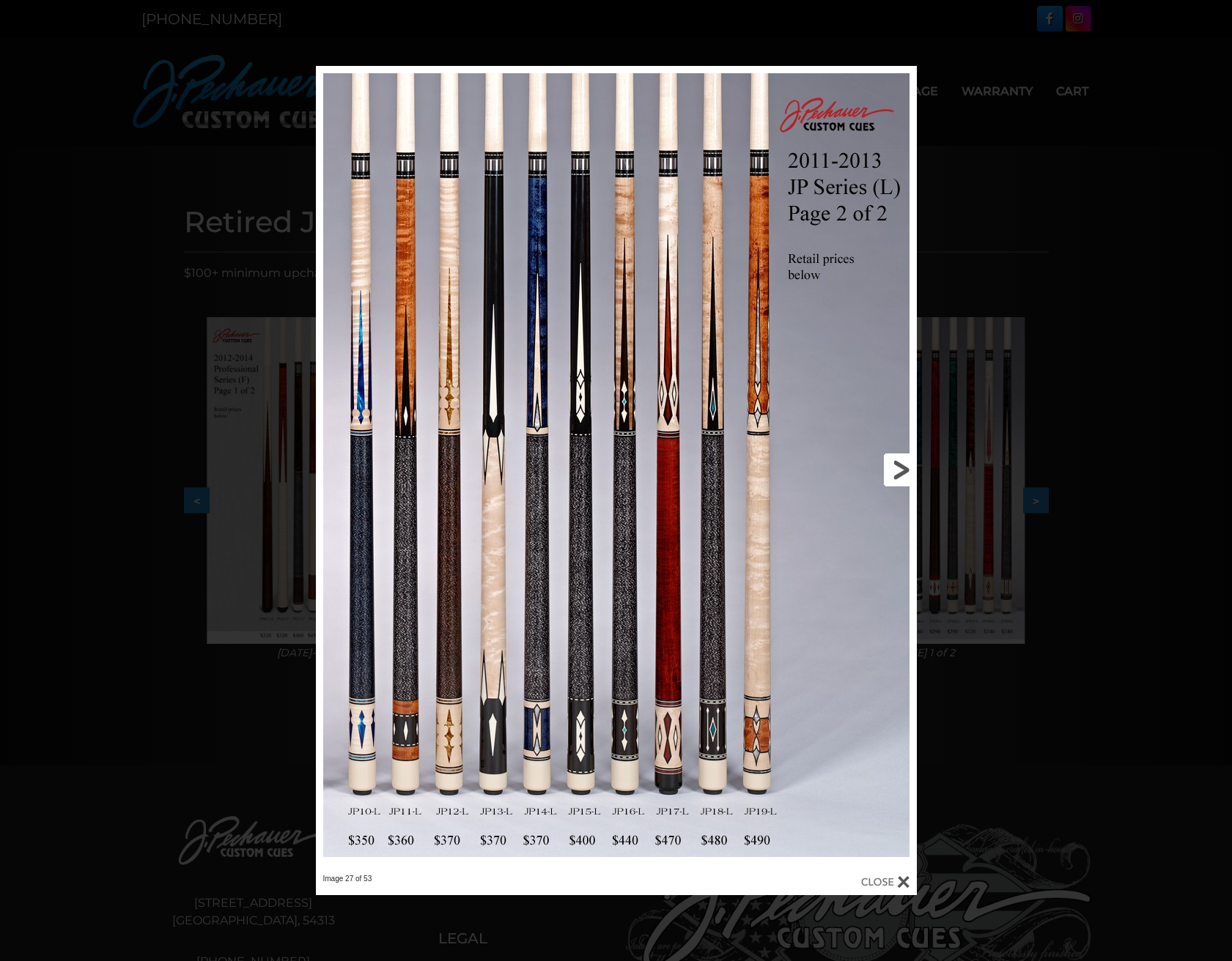
click at [896, 466] on link at bounding box center [782, 469] width 271 height 808
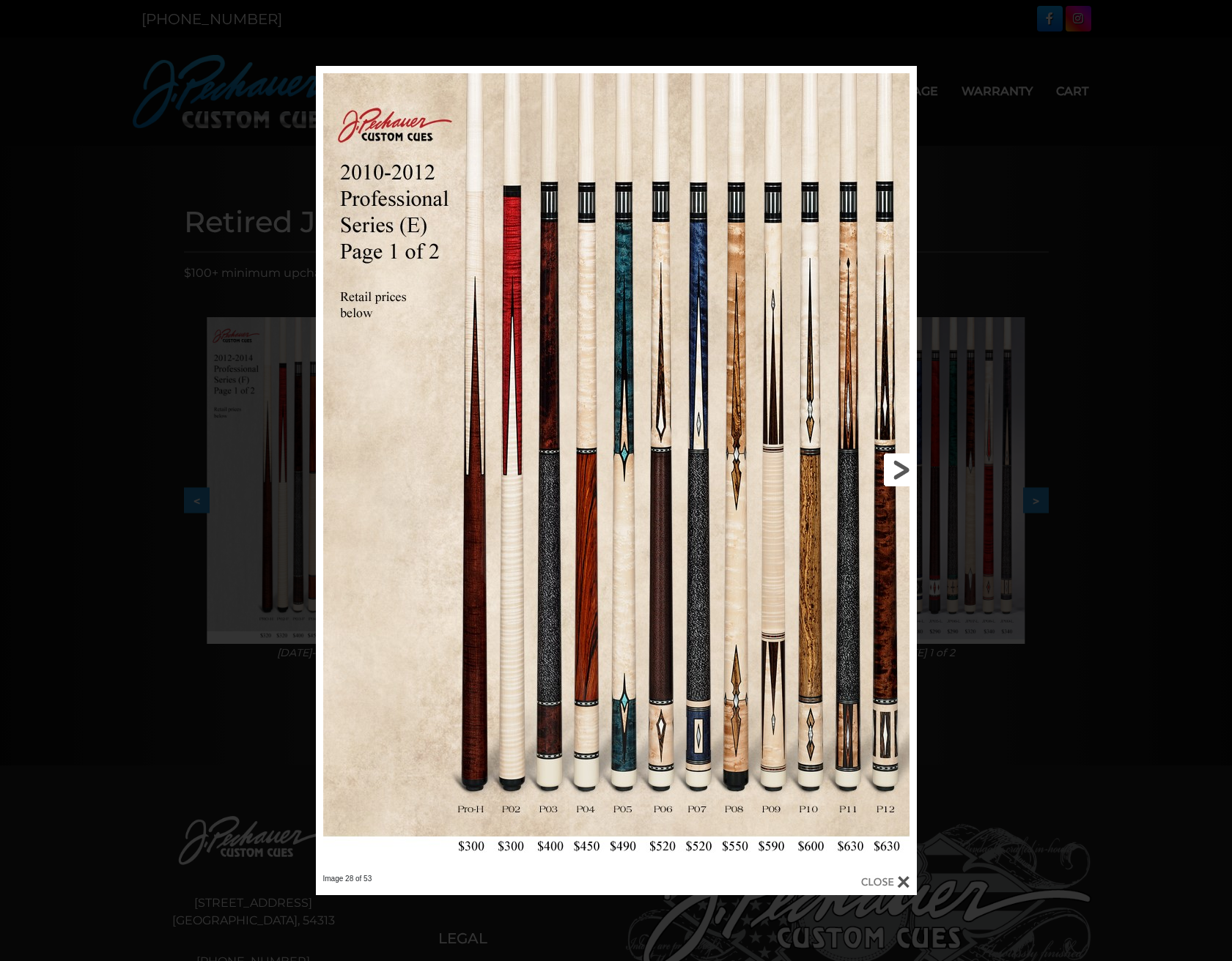
click at [896, 466] on link at bounding box center [782, 469] width 271 height 808
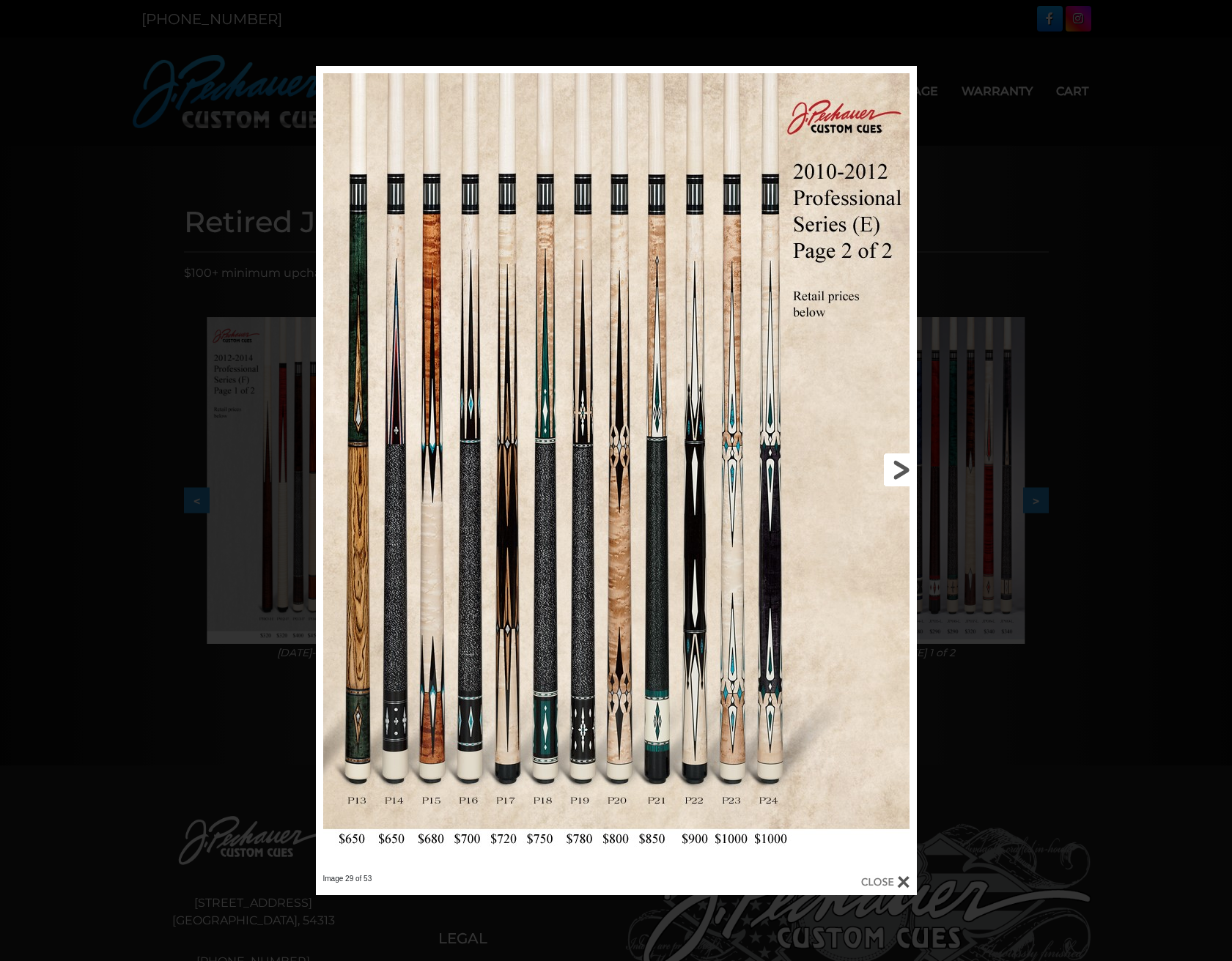
click at [896, 466] on link at bounding box center [782, 469] width 271 height 808
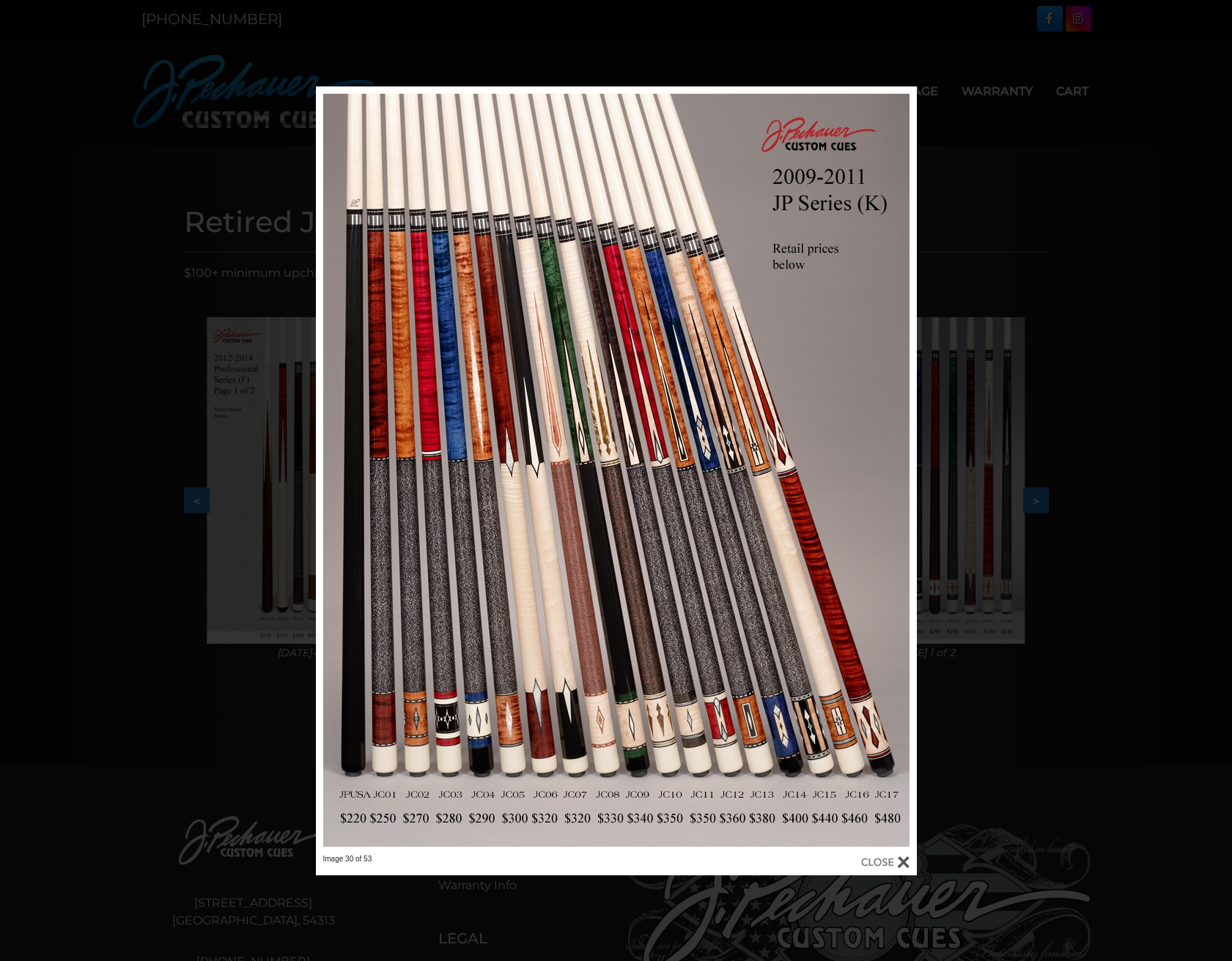
click at [1100, 352] on div "Image 30 of 53" at bounding box center [616, 481] width 1232 height 789
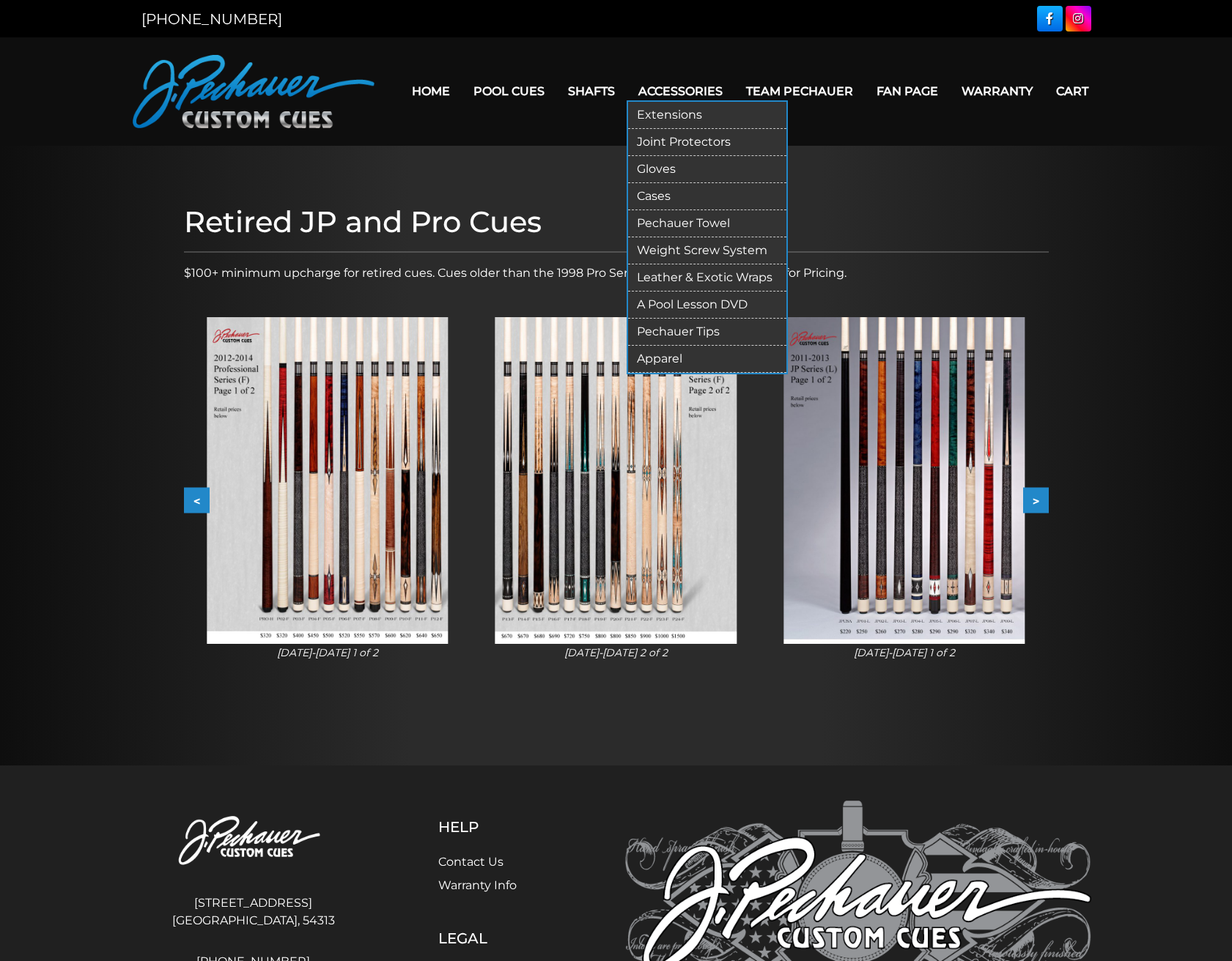
click at [692, 332] on link "Pechauer Tips" at bounding box center [707, 332] width 158 height 27
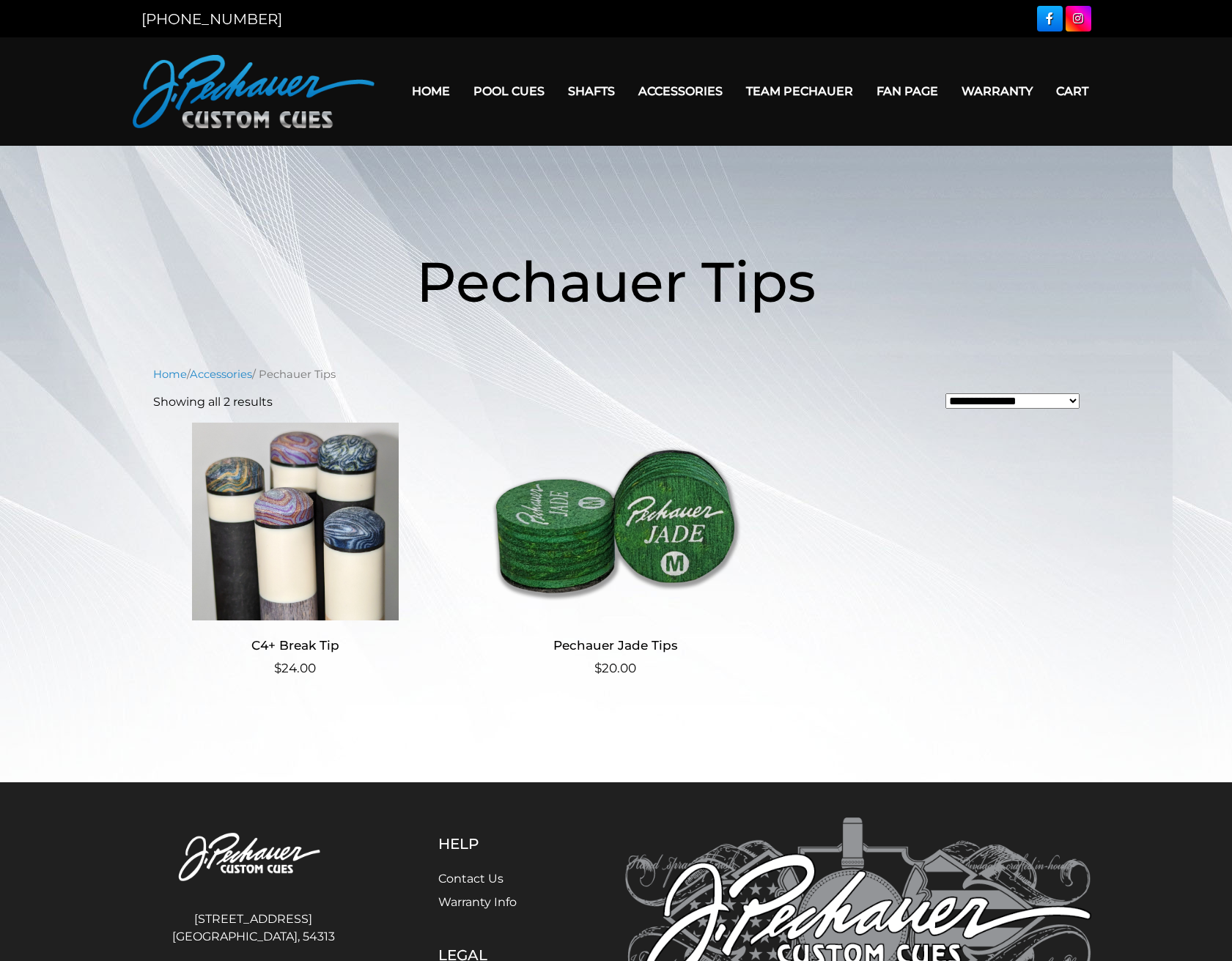
click at [549, 560] on img at bounding box center [615, 522] width 285 height 198
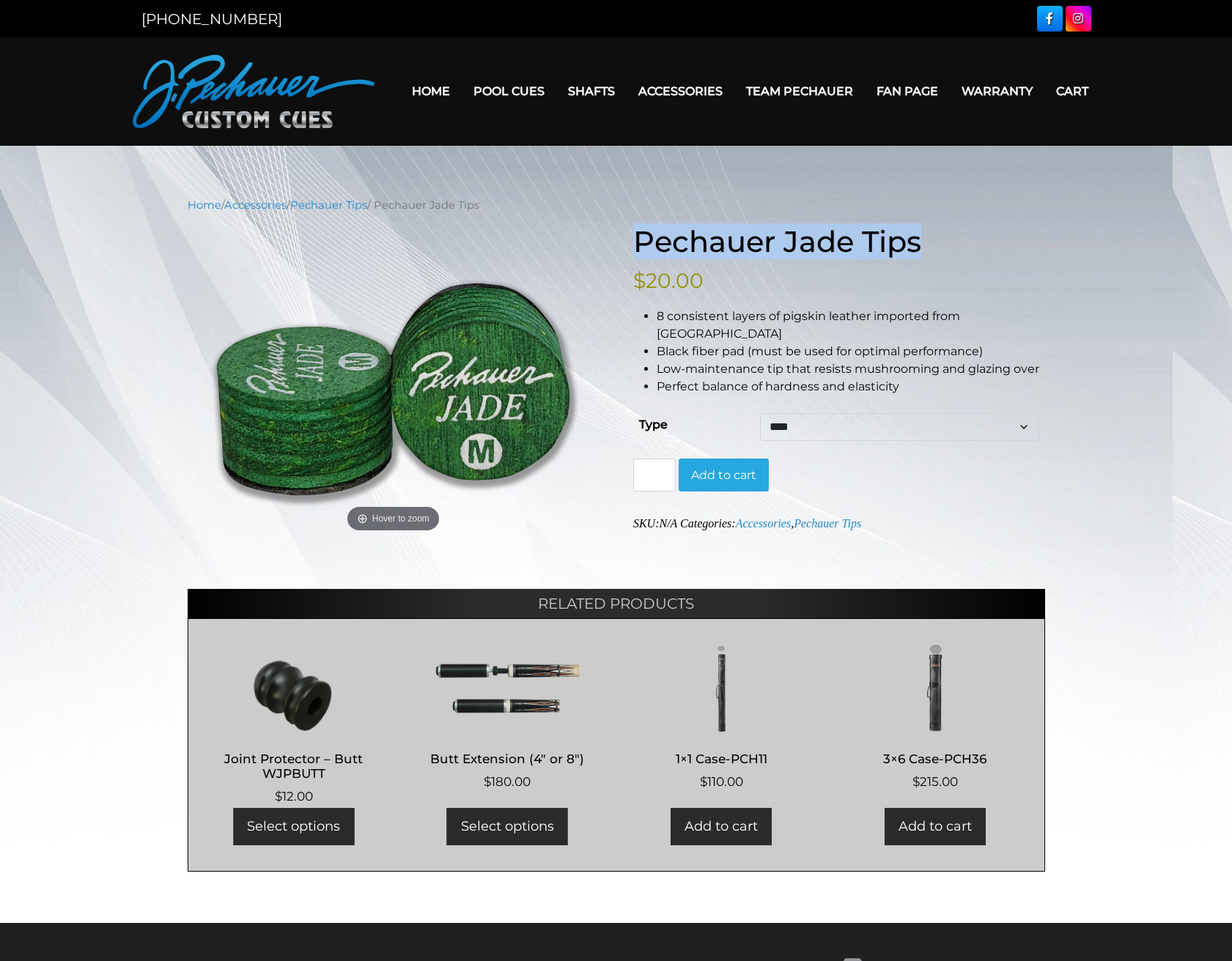
drag, startPoint x: 634, startPoint y: 238, endPoint x: 928, endPoint y: 249, distance: 294.2
click at [928, 249] on h1 "Pechauer Jade Tips" at bounding box center [839, 241] width 412 height 35
copy h1 "Pechauer Jade Tips"
